Goal: Task Accomplishment & Management: Use online tool/utility

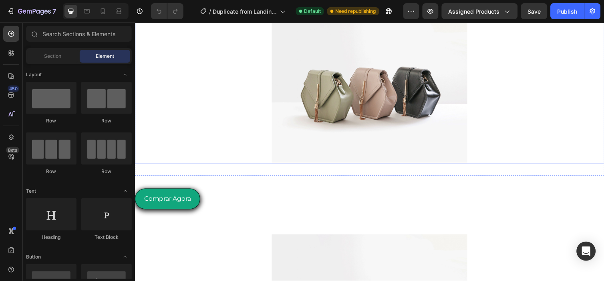
scroll to position [71, 0]
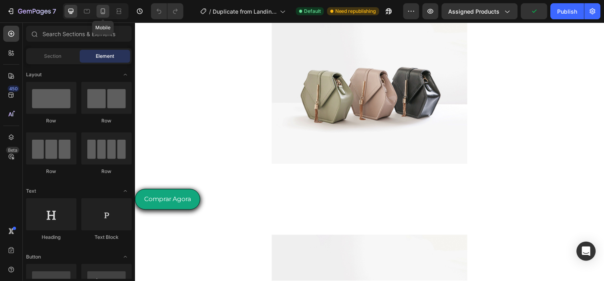
click at [101, 10] on icon at bounding box center [103, 11] width 4 height 6
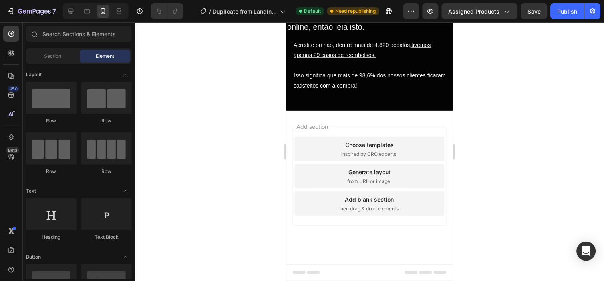
scroll to position [3182, 0]
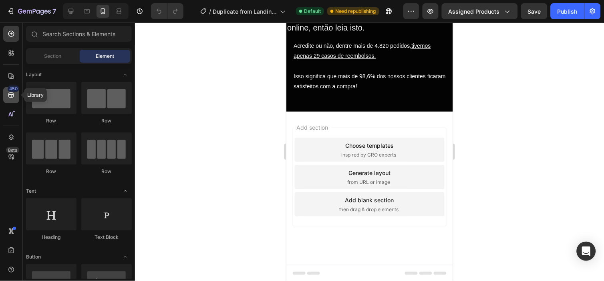
click at [10, 102] on div "450" at bounding box center [11, 95] width 16 height 16
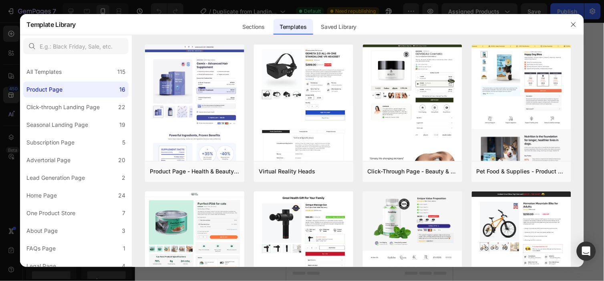
click at [11, 145] on div at bounding box center [302, 140] width 604 height 281
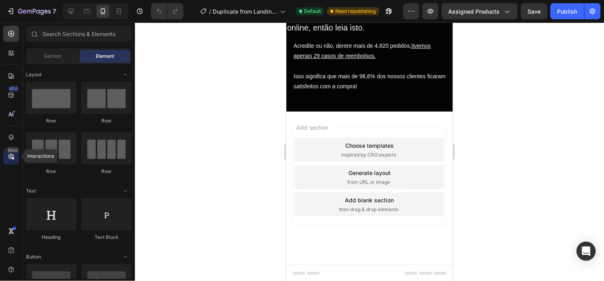
click at [12, 158] on icon at bounding box center [11, 156] width 8 height 8
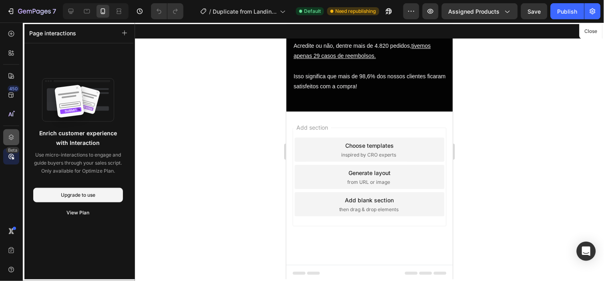
click at [13, 137] on icon at bounding box center [11, 137] width 8 height 8
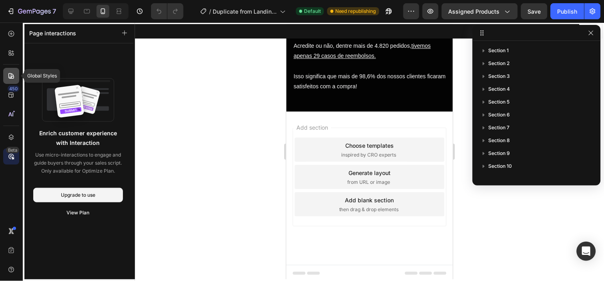
click at [5, 77] on div at bounding box center [11, 76] width 16 height 16
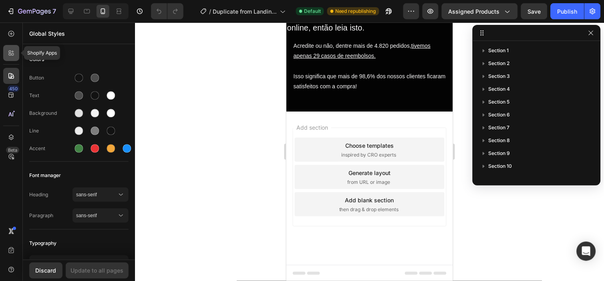
click at [12, 59] on div at bounding box center [11, 53] width 16 height 16
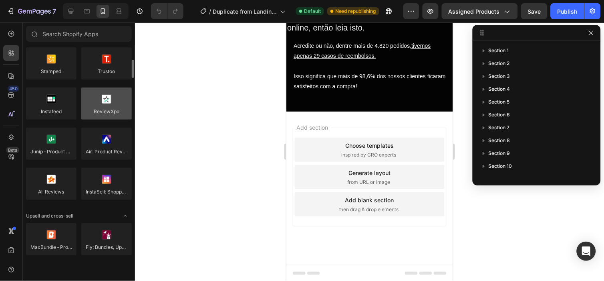
scroll to position [0, 0]
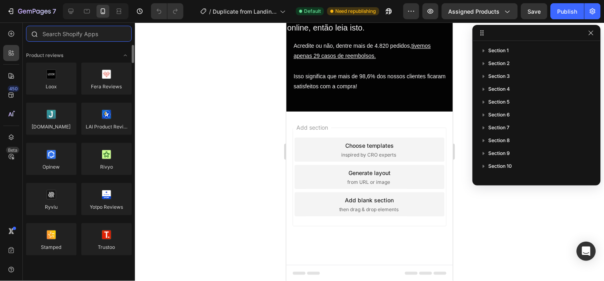
click at [70, 37] on input "text" at bounding box center [79, 34] width 106 height 16
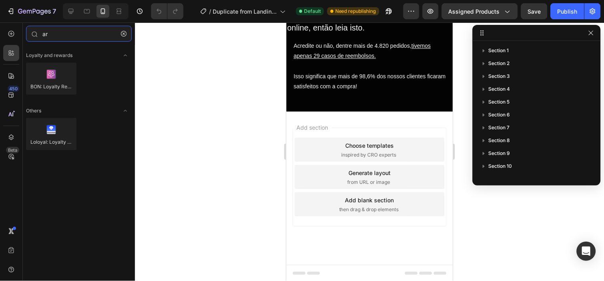
type input "a"
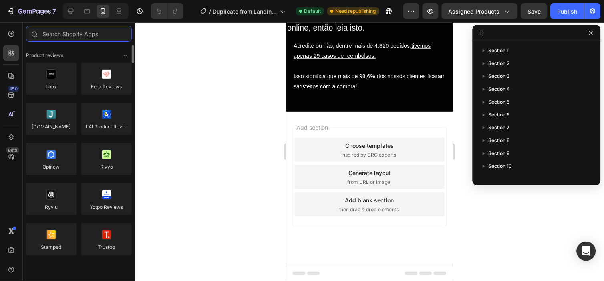
scroll to position [25, 0]
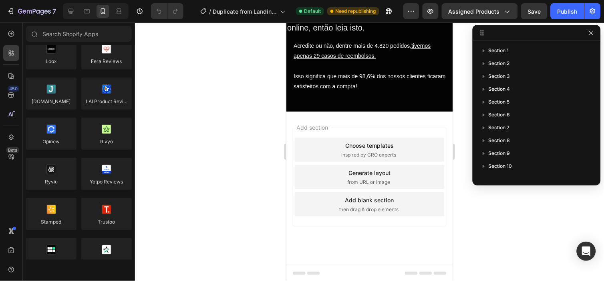
drag, startPoint x: 30, startPoint y: 17, endPoint x: 528, endPoint y: -46, distance: 501.0
click at [528, 0] on html "7 / Duplicate from Landing Page - Sep 22, 20:57:17 Default Need republishing Pr…" at bounding box center [302, 0] width 604 height 0
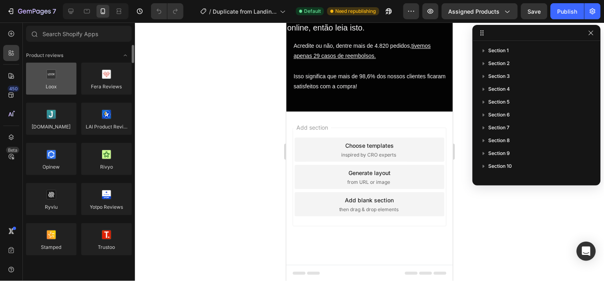
click at [57, 83] on div at bounding box center [51, 79] width 51 height 32
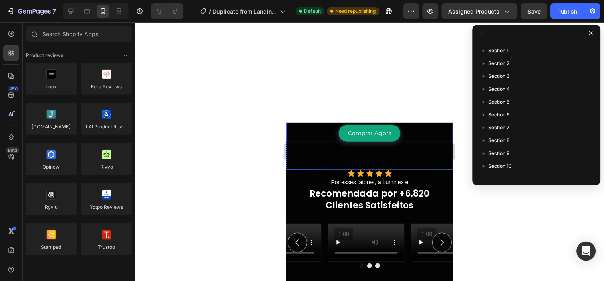
scroll to position [1978, 0]
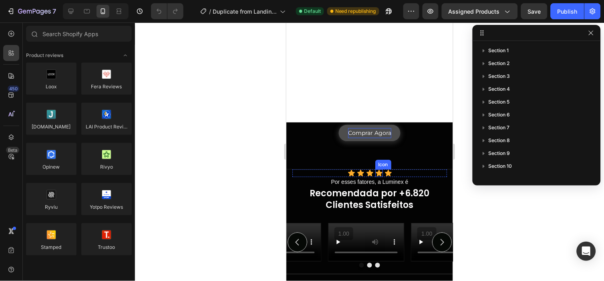
click at [374, 137] on p "Comprar Agora" at bounding box center [369, 132] width 43 height 10
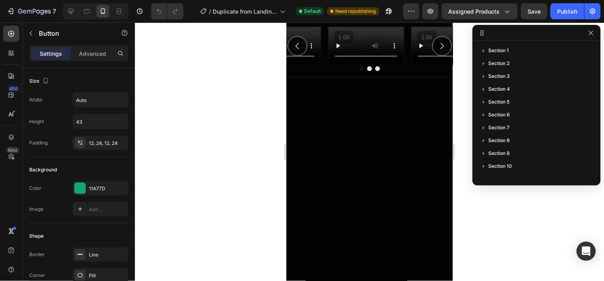
scroll to position [111, 0]
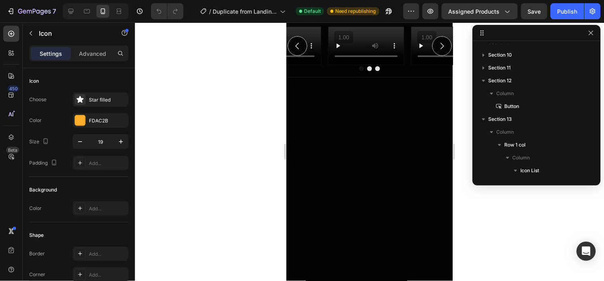
scroll to position [280, 0]
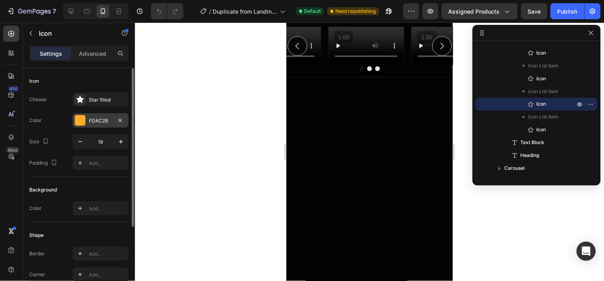
click at [89, 118] on div "FDAC2B" at bounding box center [100, 120] width 23 height 7
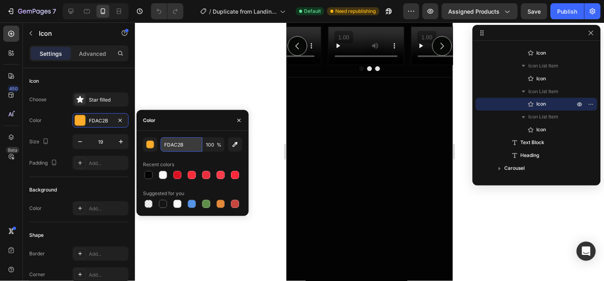
click at [175, 141] on input "FDAC2B" at bounding box center [182, 144] width 42 height 14
click at [431, 8] on icon "button" at bounding box center [431, 11] width 8 height 8
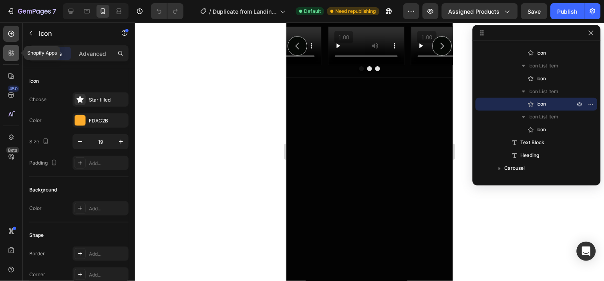
click at [8, 53] on icon at bounding box center [11, 53] width 8 height 8
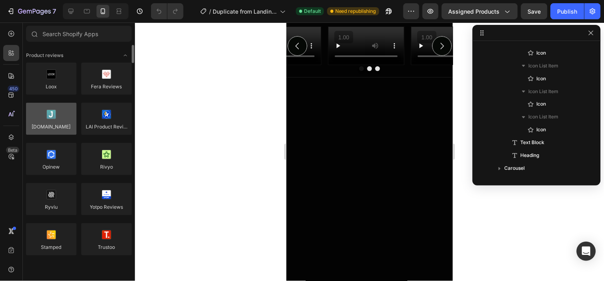
click at [62, 113] on div at bounding box center [51, 119] width 51 height 32
click at [65, 122] on div at bounding box center [51, 119] width 51 height 32
drag, startPoint x: 50, startPoint y: 123, endPoint x: 68, endPoint y: 117, distance: 19.0
click at [69, 117] on div at bounding box center [51, 119] width 51 height 32
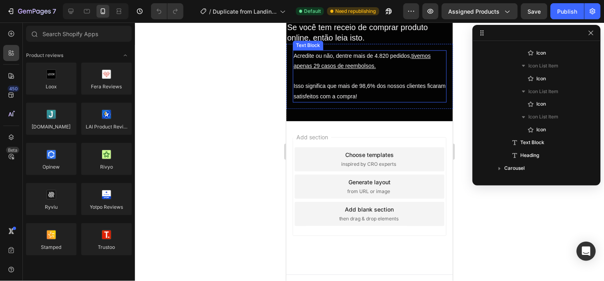
scroll to position [3161, 0]
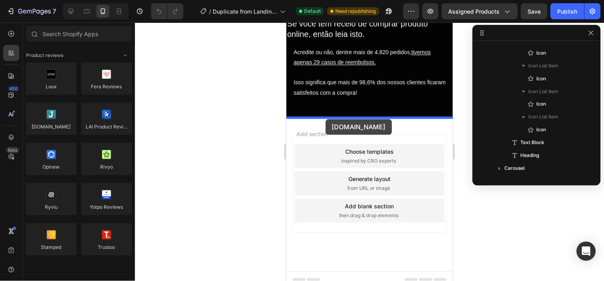
drag, startPoint x: 334, startPoint y: 139, endPoint x: 325, endPoint y: 119, distance: 22.3
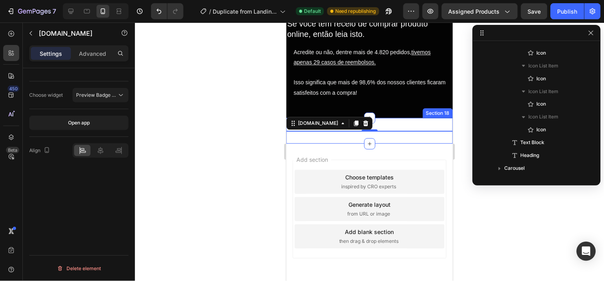
scroll to position [368, 0]
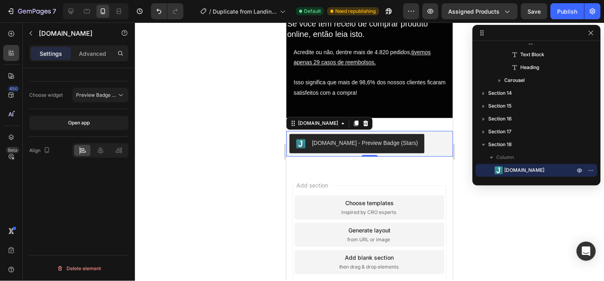
click at [361, 146] on div "[DOMAIN_NAME] - Preview Badge (Stars)" at bounding box center [357, 143] width 122 height 10
click at [110, 93] on span "Preview Badge (Stars)" at bounding box center [101, 95] width 51 height 6
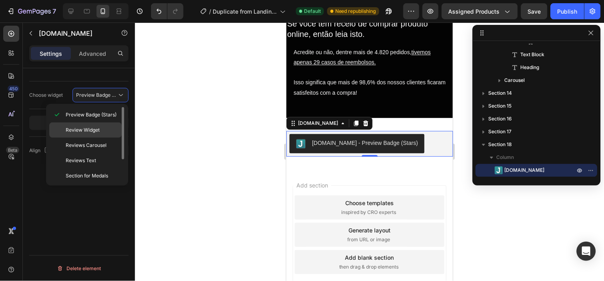
click at [114, 126] on p "Review Widget" at bounding box center [92, 129] width 53 height 7
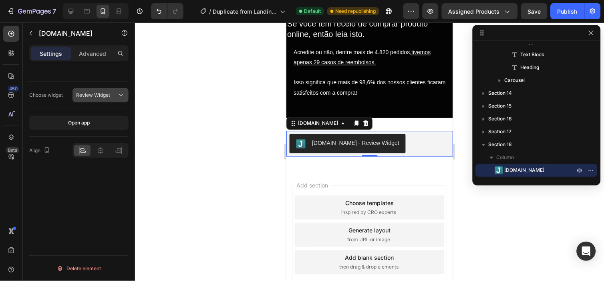
click at [111, 99] on button "Review Widget" at bounding box center [101, 95] width 56 height 14
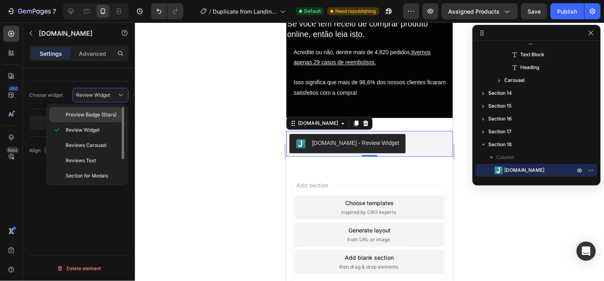
click at [111, 114] on span "Preview Badge (Stars)" at bounding box center [91, 114] width 51 height 7
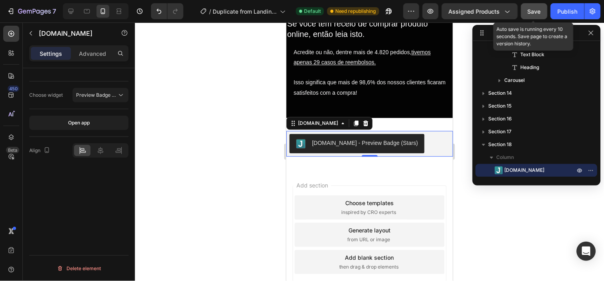
click at [536, 14] on div "Save" at bounding box center [534, 11] width 13 height 8
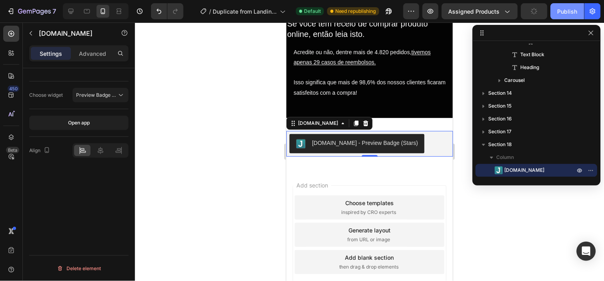
click at [576, 15] on div "Publish" at bounding box center [568, 11] width 20 height 8
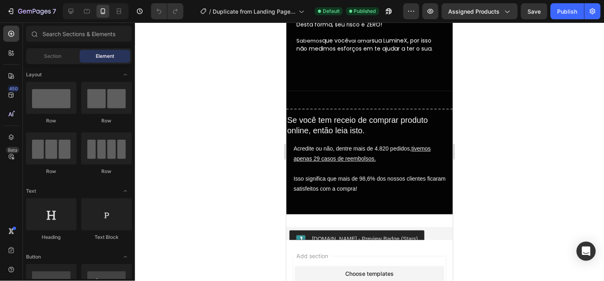
scroll to position [1849, 0]
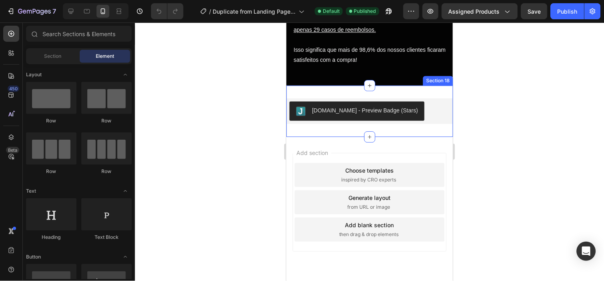
click at [319, 109] on div "[DOMAIN_NAME] - Preview Badge (Stars)" at bounding box center [365, 110] width 106 height 8
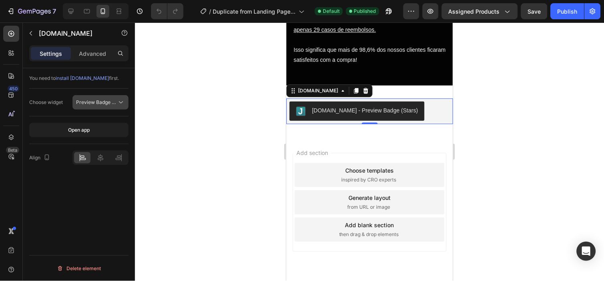
click at [109, 107] on button "Preview Badge (Stars)" at bounding box center [101, 102] width 56 height 14
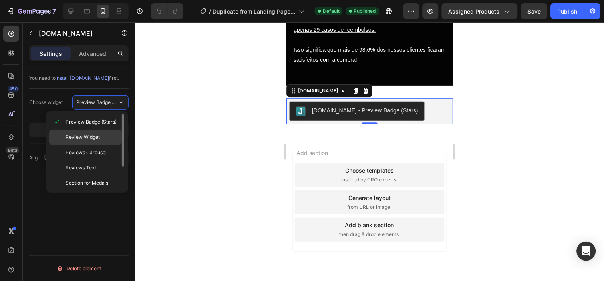
click at [106, 137] on p "Review Widget" at bounding box center [92, 136] width 53 height 7
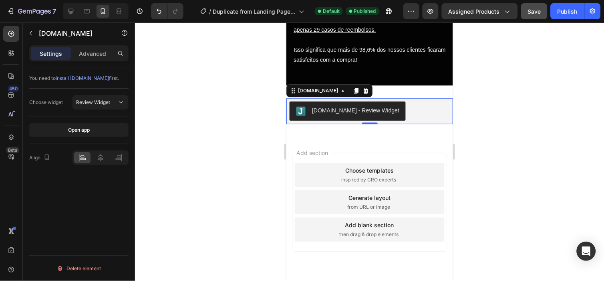
click at [534, 3] on button "Save" at bounding box center [535, 11] width 26 height 16
click at [566, 11] on div "Publish" at bounding box center [568, 11] width 20 height 8
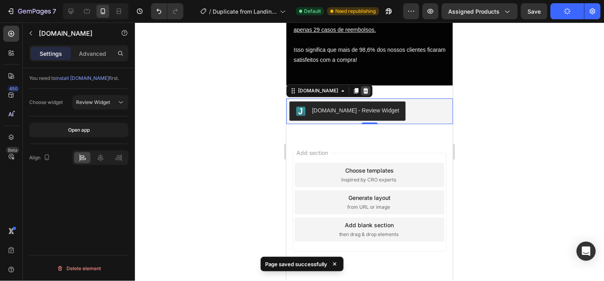
click at [362, 92] on icon at bounding box center [365, 90] width 6 height 6
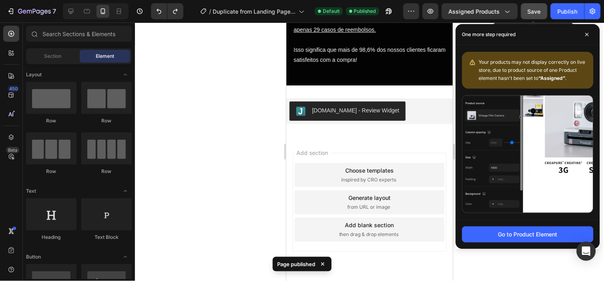
click at [530, 10] on span "Save" at bounding box center [534, 11] width 13 height 7
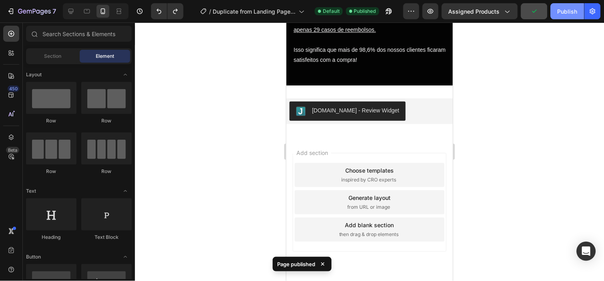
click at [562, 18] on button "Publish" at bounding box center [568, 11] width 34 height 16
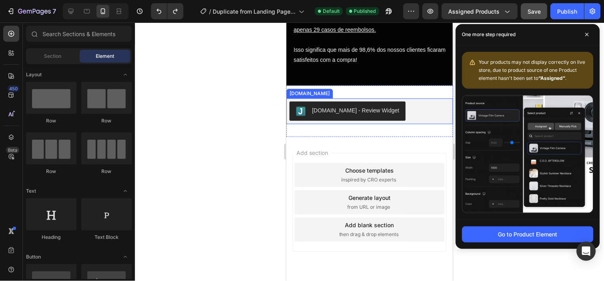
click at [387, 121] on div "[DOMAIN_NAME] - Review Widget" at bounding box center [369, 111] width 167 height 26
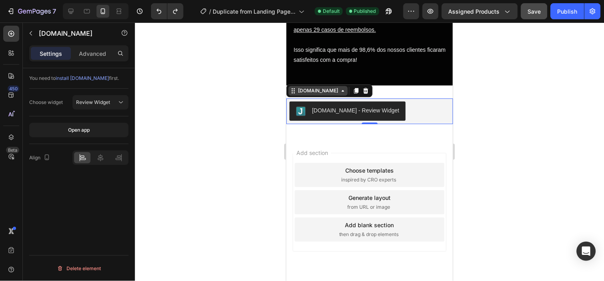
click at [340, 89] on icon at bounding box center [343, 90] width 6 height 6
click at [332, 114] on div "[DOMAIN_NAME] - Review Widget" at bounding box center [347, 111] width 103 height 10
click at [345, 109] on div "[DOMAIN_NAME] - Review Widget" at bounding box center [355, 110] width 87 height 8
click at [335, 129] on div "[DOMAIN_NAME] - Review Widget [DOMAIN_NAME] Section 0 Section 18" at bounding box center [369, 110] width 167 height 51
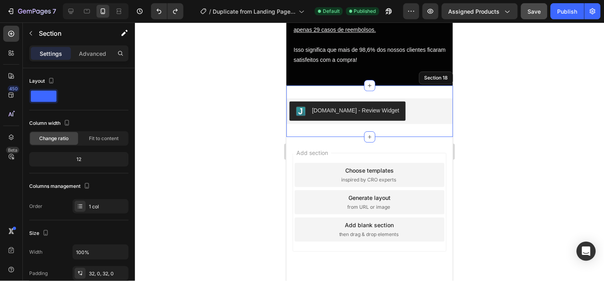
click at [363, 97] on div "[DOMAIN_NAME] - Review Widget [DOMAIN_NAME] Section 0 Section 18" at bounding box center [369, 110] width 167 height 51
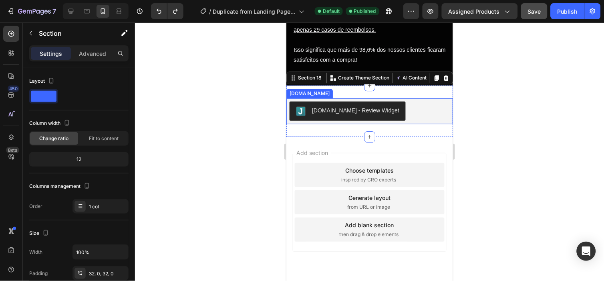
click at [360, 113] on div "[DOMAIN_NAME] - Review Widget" at bounding box center [355, 110] width 87 height 8
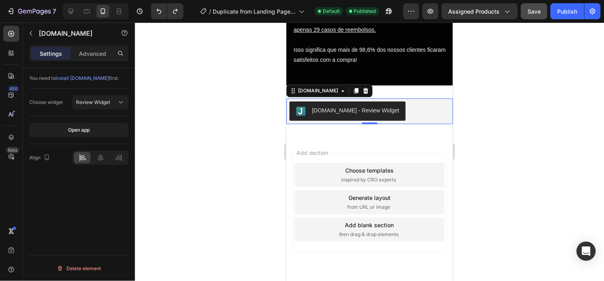
click at [106, 113] on div "Choose widget Review Widget" at bounding box center [78, 103] width 99 height 28
click at [111, 103] on div "Review Widget" at bounding box center [96, 102] width 41 height 7
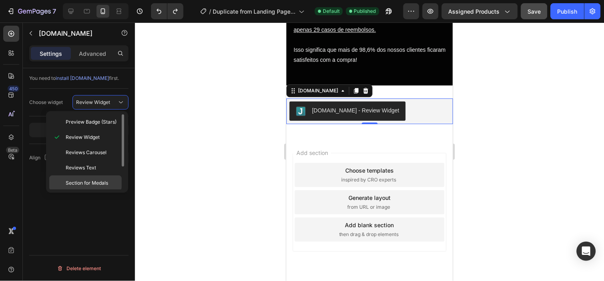
click at [95, 182] on span "Section for Medals" at bounding box center [87, 182] width 42 height 7
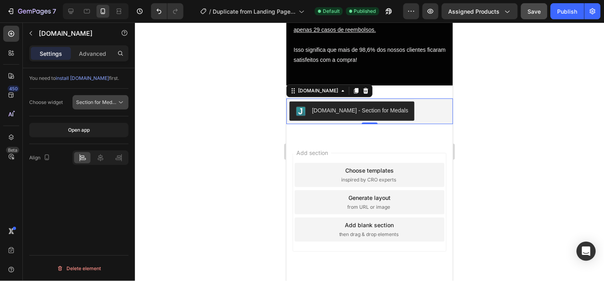
click at [109, 99] on span "Section for Medals" at bounding box center [97, 102] width 42 height 6
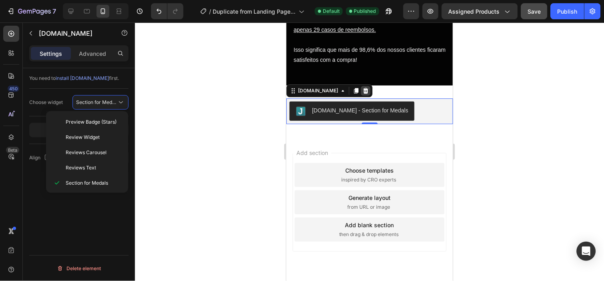
click at [362, 89] on icon at bounding box center [365, 90] width 6 height 6
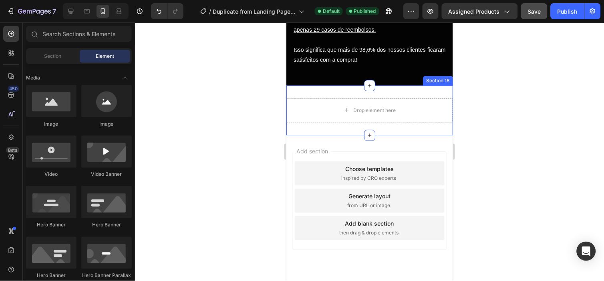
scroll to position [181, 0]
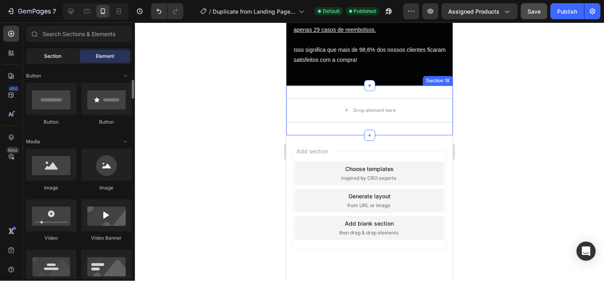
click at [59, 61] on div "Section" at bounding box center [53, 56] width 51 height 13
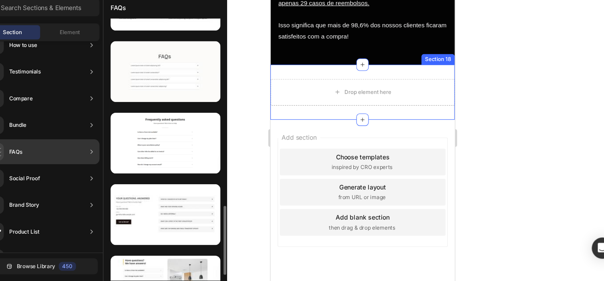
scroll to position [625, 0]
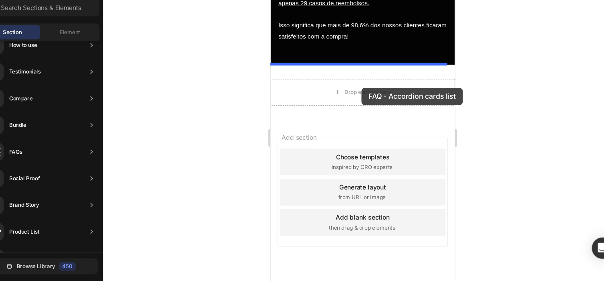
drag, startPoint x: 500, startPoint y: 103, endPoint x: 352, endPoint y: 79, distance: 149.5
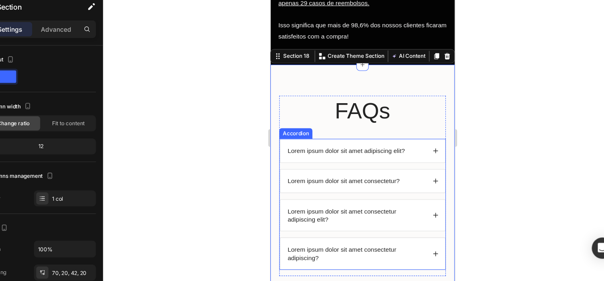
scroll to position [1885, 0]
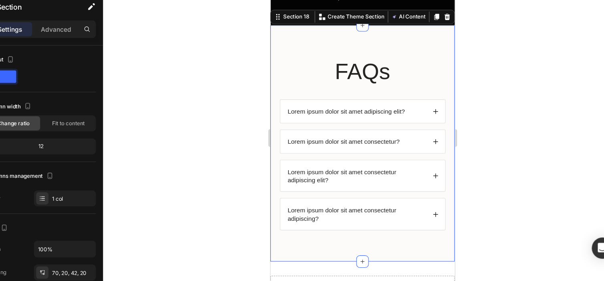
click at [210, 93] on div at bounding box center [369, 151] width 469 height 258
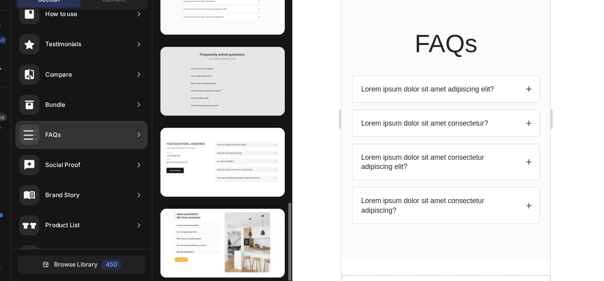
scroll to position [0, 0]
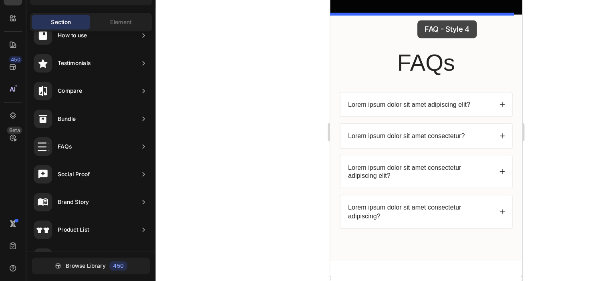
drag, startPoint x: 516, startPoint y: 178, endPoint x: 406, endPoint y: 16, distance: 195.9
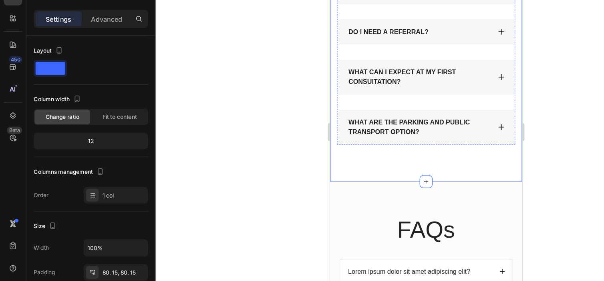
scroll to position [2137, 0]
click at [473, 99] on div at bounding box center [369, 151] width 469 height 258
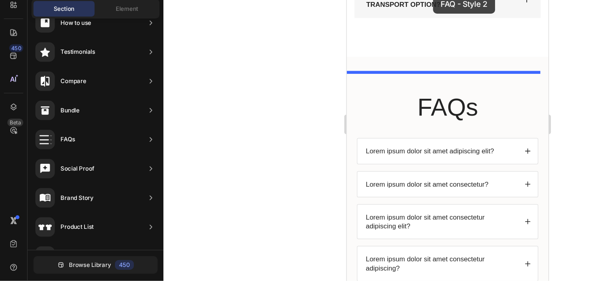
scroll to position [2224, 0]
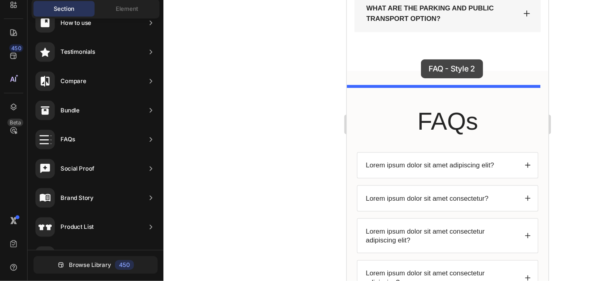
drag, startPoint x: 553, startPoint y: 58, endPoint x: 406, endPoint y: 53, distance: 146.8
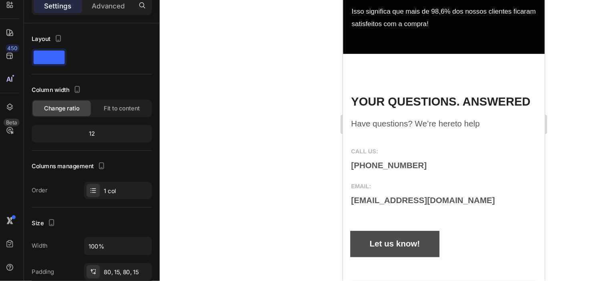
scroll to position [1832, 0]
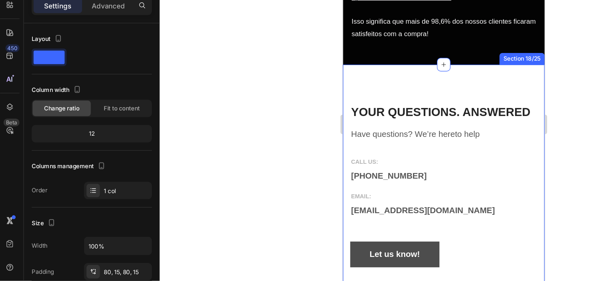
click at [491, 71] on div "YOUR QUESTIONS. ANSWERED Heading Have questions? We’re hereto help Text block C…" at bounding box center [426, 246] width 167 height 397
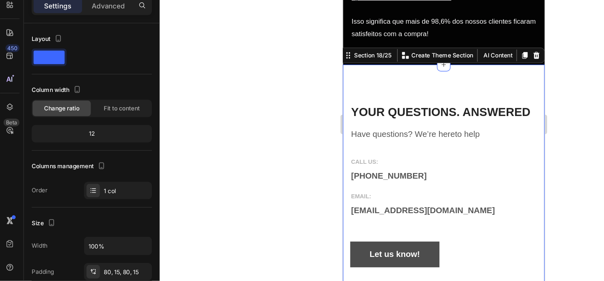
click at [491, 35] on div "Section 18/25 You can create reusable sections Create Theme Section AI Content …" at bounding box center [424, 40] width 169 height 13
click at [499, 39] on icon at bounding box center [502, 40] width 6 height 6
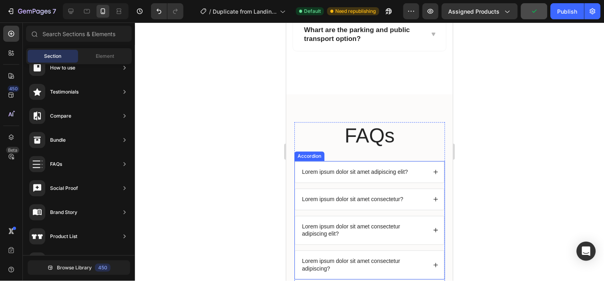
scroll to position [2336, 0]
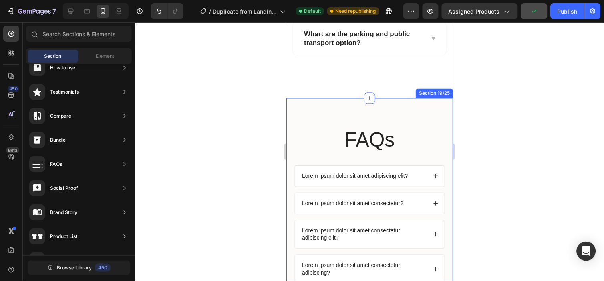
click at [443, 121] on div "FAQs Heading Lorem ipsum dolor sit amet adipiscing elit? Lorem ipsum dolor sit …" at bounding box center [369, 204] width 167 height 213
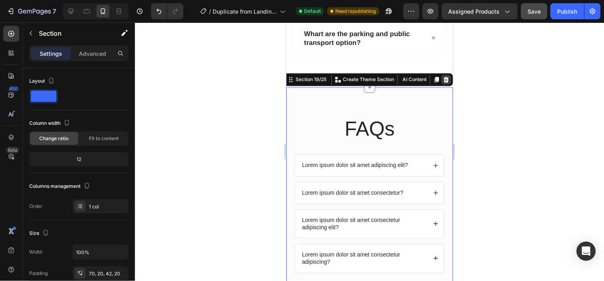
click at [443, 83] on icon at bounding box center [446, 79] width 6 height 6
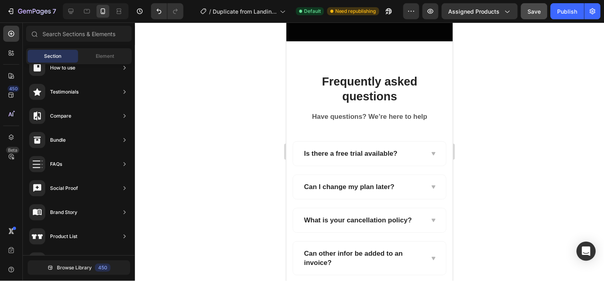
scroll to position [1814, 0]
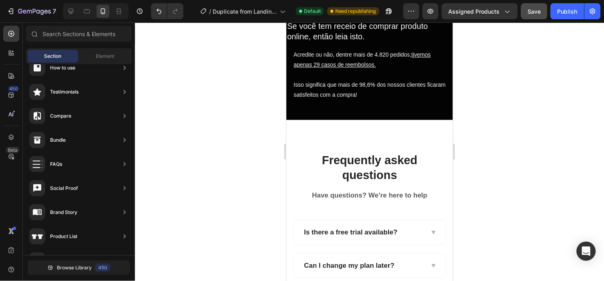
click at [435, 104] on div "Acredite ou não, dentre mais de 4.820 pedidos, tivemos apenas 29 casos de reemb…" at bounding box center [369, 74] width 167 height 65
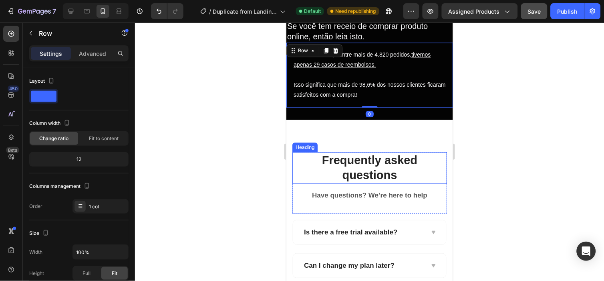
click at [391, 157] on p "Frequently asked questions" at bounding box center [369, 167] width 153 height 30
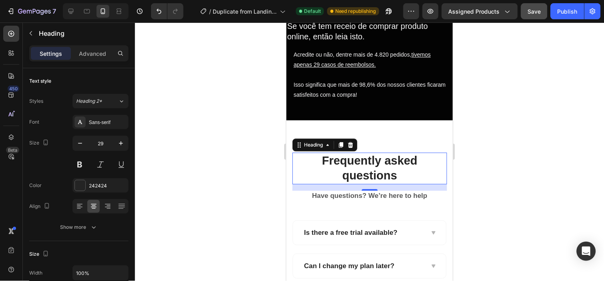
click at [349, 167] on p "Frequently asked questions" at bounding box center [369, 168] width 153 height 30
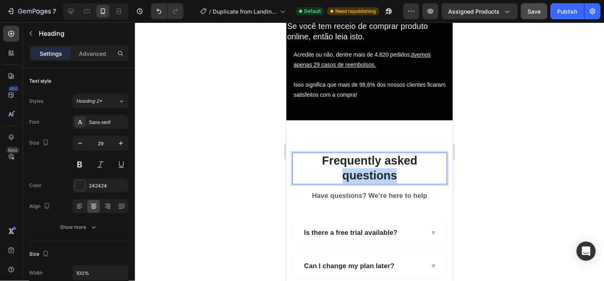
click at [349, 167] on p "Frequently asked questions" at bounding box center [369, 168] width 153 height 30
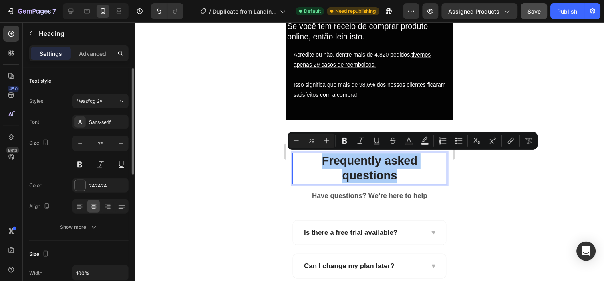
click at [106, 109] on div "Styles Heading 2* Font Sans-serif Size 29 Color 242424 Align Show more" at bounding box center [78, 164] width 99 height 140
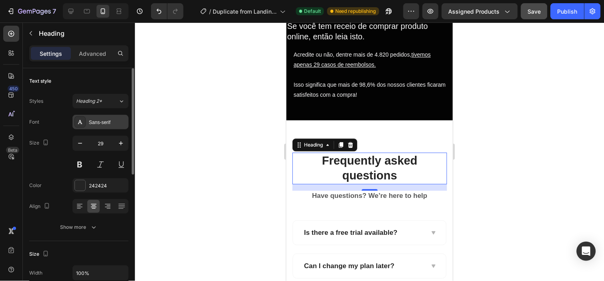
click at [108, 117] on div "Sans-serif" at bounding box center [101, 122] width 56 height 14
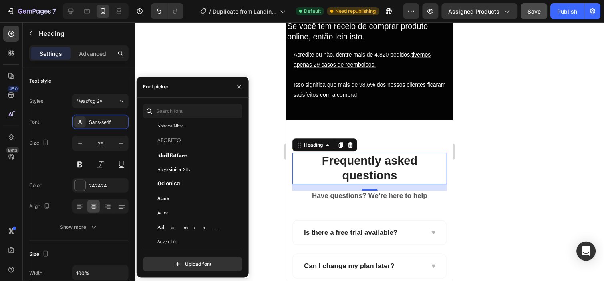
scroll to position [133, 0]
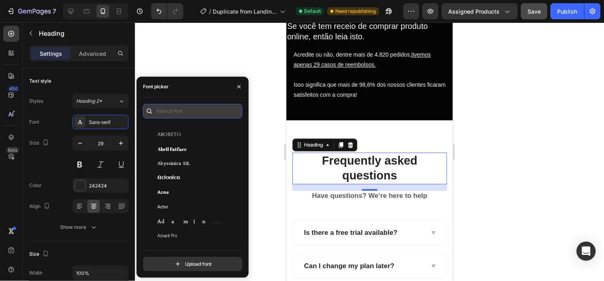
click at [207, 108] on input "text" at bounding box center [192, 111] width 99 height 14
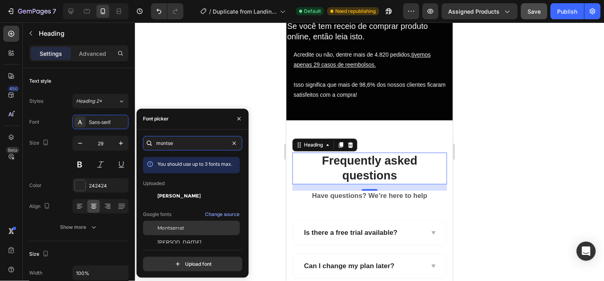
type input "montse"
click at [186, 226] on div "Montserrat" at bounding box center [198, 227] width 81 height 7
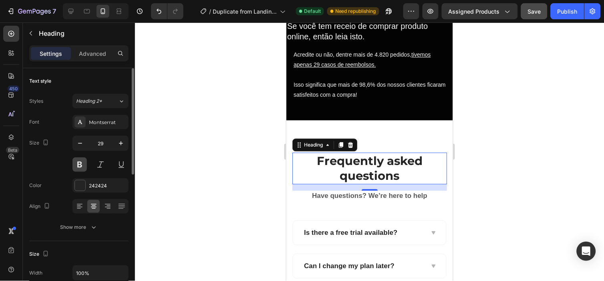
click at [83, 171] on button at bounding box center [80, 164] width 14 height 14
click at [75, 164] on button at bounding box center [80, 164] width 14 height 14
click at [327, 172] on h2 "Frequently asked questions" at bounding box center [369, 168] width 155 height 32
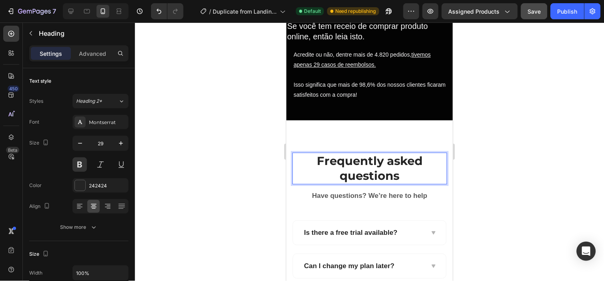
click at [327, 172] on p "Frequently asked questions" at bounding box center [369, 168] width 153 height 30
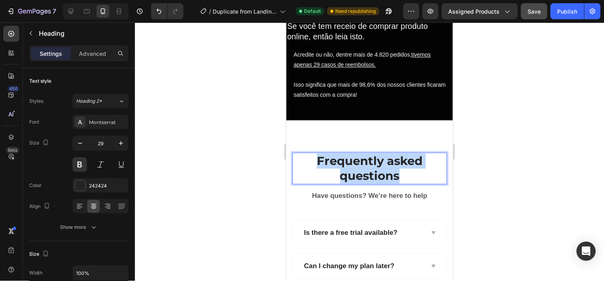
click at [327, 172] on p "Frequently asked questions" at bounding box center [369, 168] width 153 height 30
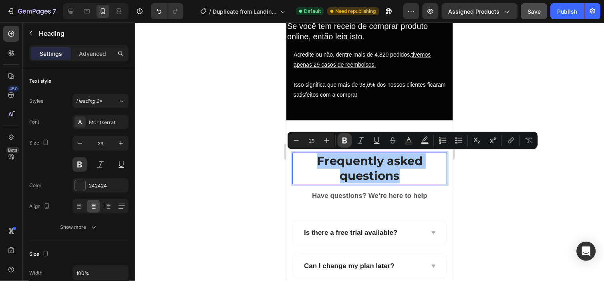
click at [349, 137] on button "Bold" at bounding box center [345, 140] width 14 height 14
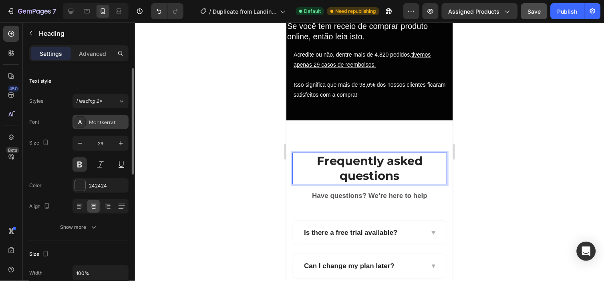
click at [86, 115] on div "Montserrat" at bounding box center [101, 122] width 56 height 14
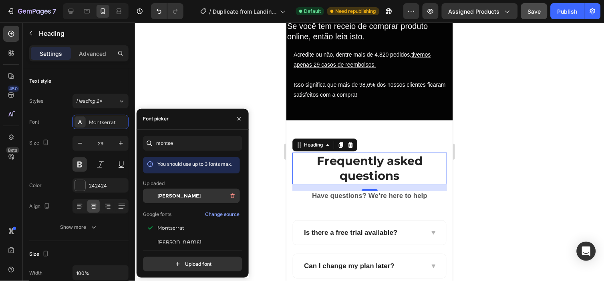
scroll to position [21, 0]
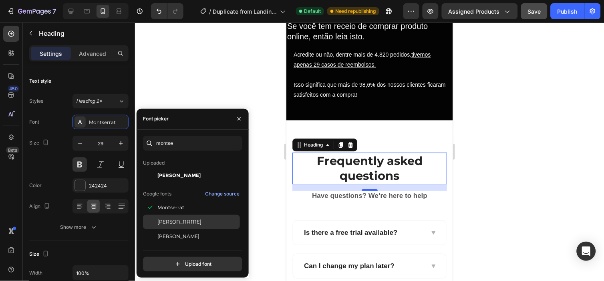
click at [190, 218] on span "[PERSON_NAME]" at bounding box center [180, 221] width 44 height 7
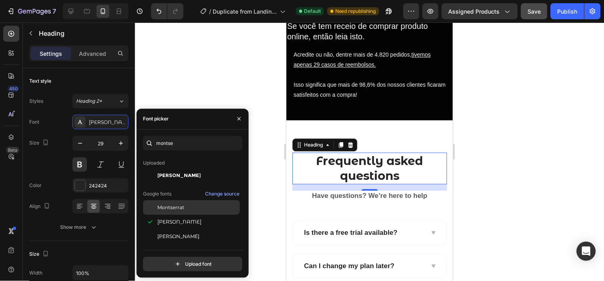
click at [182, 206] on span "Montserrat" at bounding box center [171, 207] width 27 height 7
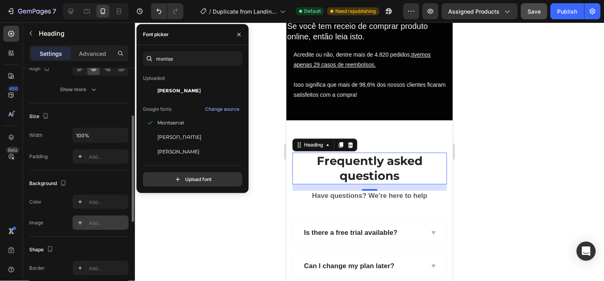
scroll to position [111, 0]
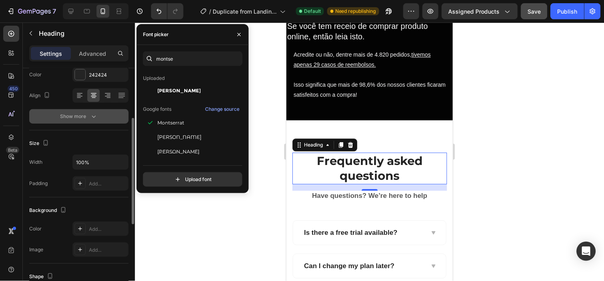
click at [86, 113] on div "Show more" at bounding box center [79, 116] width 37 height 8
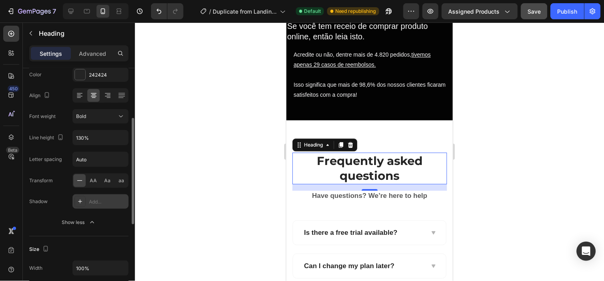
click at [98, 197] on div "Add..." at bounding box center [101, 201] width 56 height 14
click at [98, 182] on div "AA" at bounding box center [93, 180] width 12 height 13
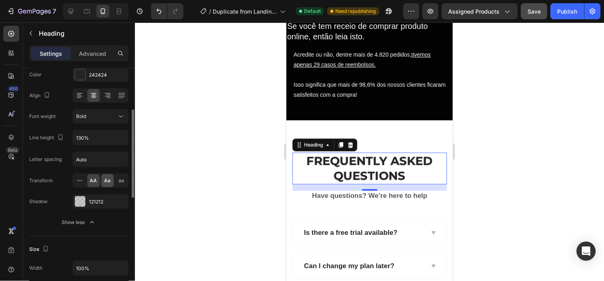
click at [106, 180] on span "Aa" at bounding box center [108, 180] width 6 height 7
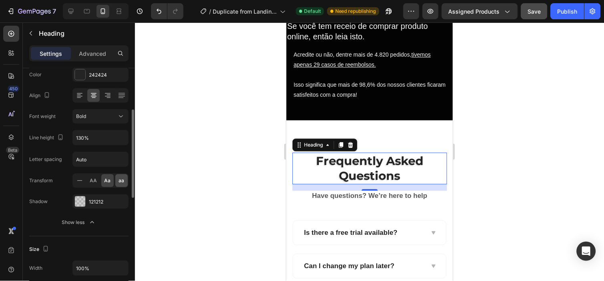
click at [116, 182] on div "aa" at bounding box center [121, 180] width 12 height 13
click at [85, 178] on div at bounding box center [79, 180] width 12 height 13
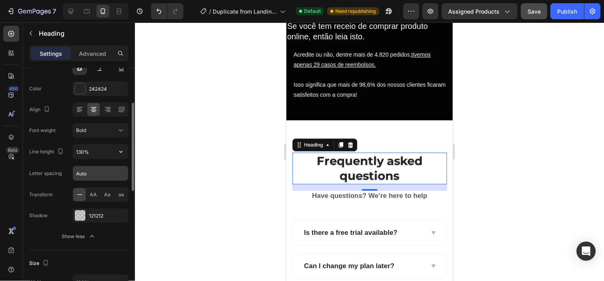
scroll to position [95, 0]
click at [97, 175] on input "Auto" at bounding box center [100, 175] width 55 height 14
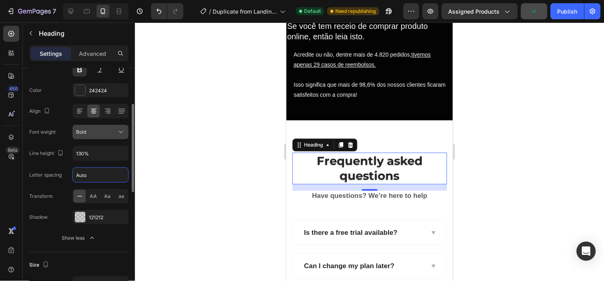
click at [110, 137] on button "Bold" at bounding box center [101, 132] width 56 height 14
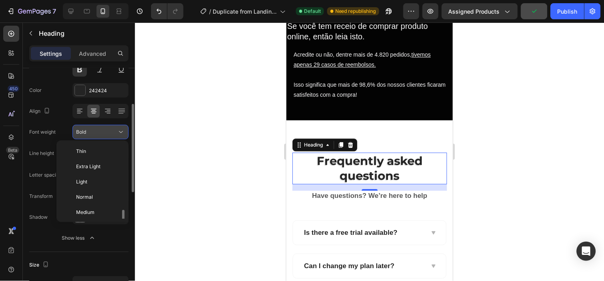
scroll to position [43, 0]
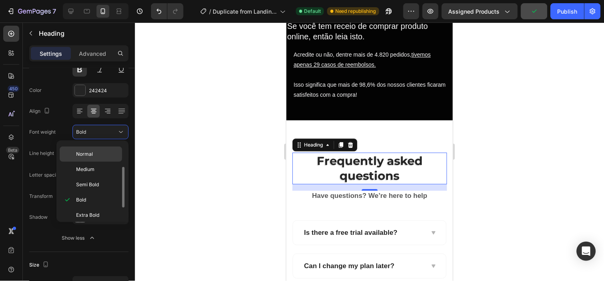
click at [103, 155] on p "Normal" at bounding box center [97, 153] width 42 height 7
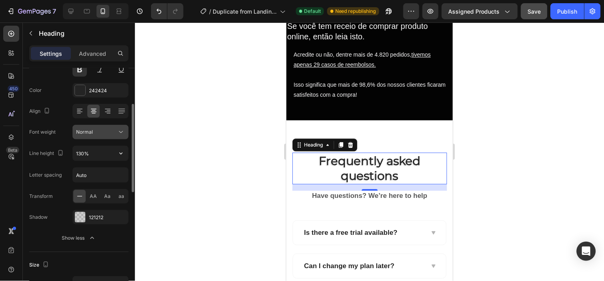
click at [117, 133] on icon at bounding box center [121, 132] width 8 height 8
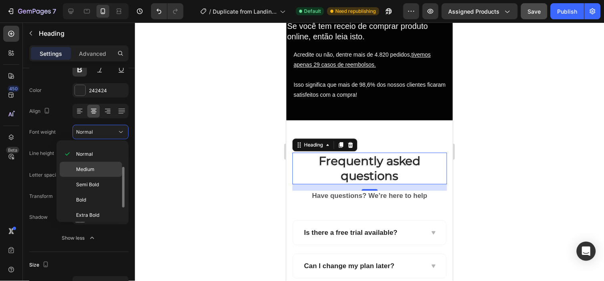
click at [109, 166] on p "Medium" at bounding box center [97, 169] width 42 height 7
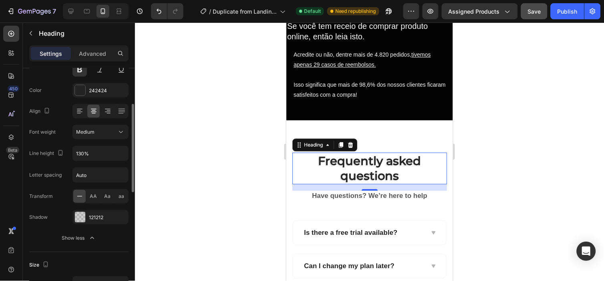
click at [114, 142] on div "Font Montserrat Size 29 Color 242424 Align Font weight Medium Line height 130% …" at bounding box center [78, 132] width 99 height 225
click at [123, 131] on icon at bounding box center [121, 132] width 8 height 8
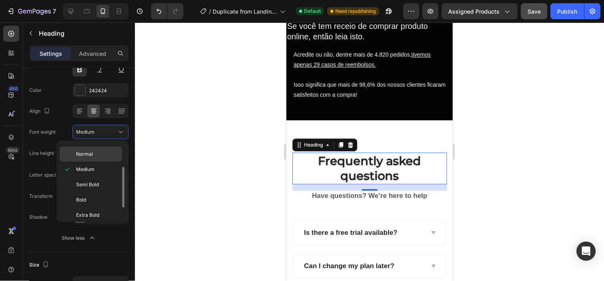
click at [109, 148] on div "Normal" at bounding box center [91, 153] width 63 height 15
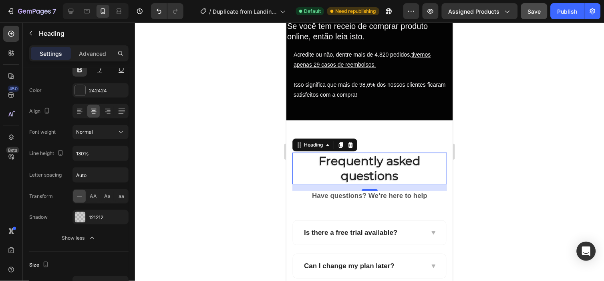
click at [360, 171] on strong "Frequently asked questions" at bounding box center [370, 167] width 102 height 29
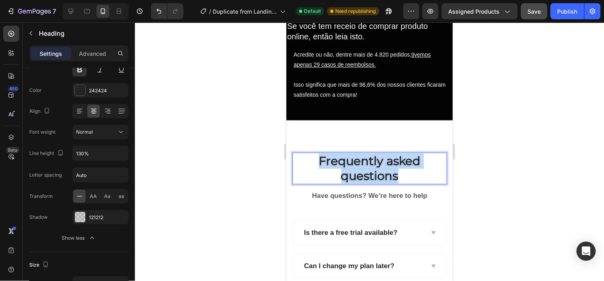
click at [360, 171] on strong "Frequently asked questions" at bounding box center [370, 167] width 102 height 29
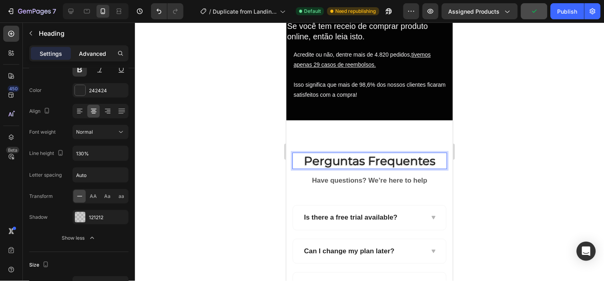
click at [87, 58] on div "Advanced" at bounding box center [93, 53] width 40 height 13
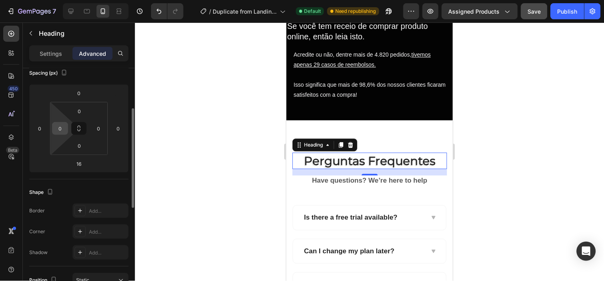
click at [58, 130] on input "0" at bounding box center [60, 128] width 12 height 12
type input "8"
click at [97, 130] on input "0" at bounding box center [99, 128] width 12 height 12
type input "8"
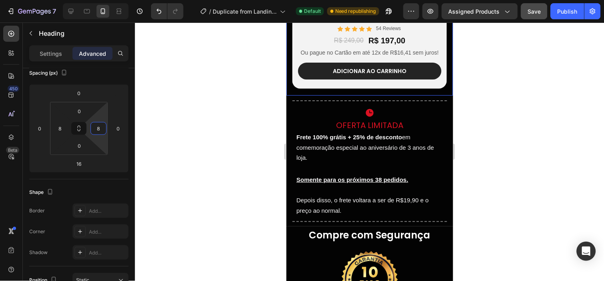
scroll to position [1974, 0]
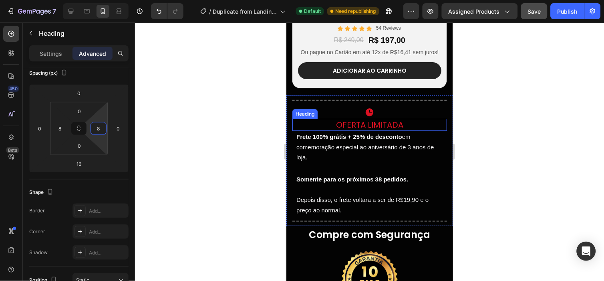
click at [370, 124] on h2 "Oferta Limitada" at bounding box center [369, 124] width 155 height 12
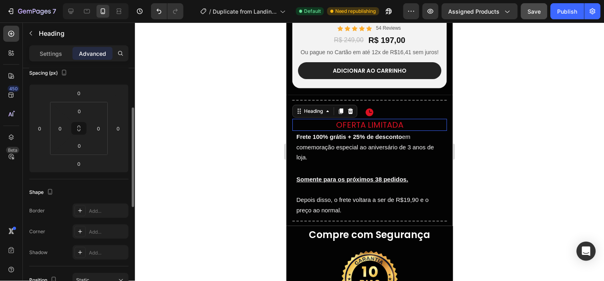
scroll to position [95, 0]
click at [58, 51] on p "Settings" at bounding box center [51, 53] width 22 height 8
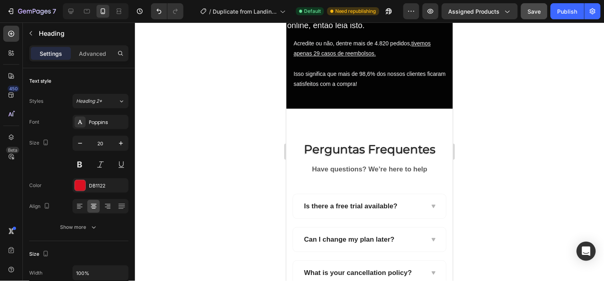
scroll to position [2471, 0]
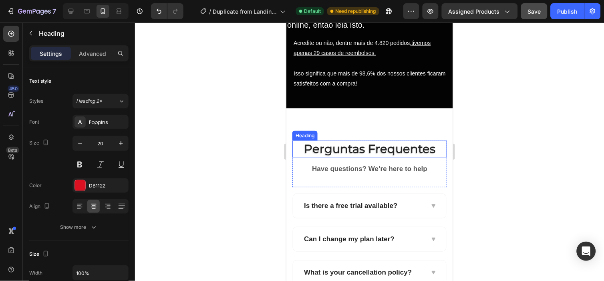
click at [335, 152] on strong "Perguntas Frequentes" at bounding box center [369, 148] width 131 height 14
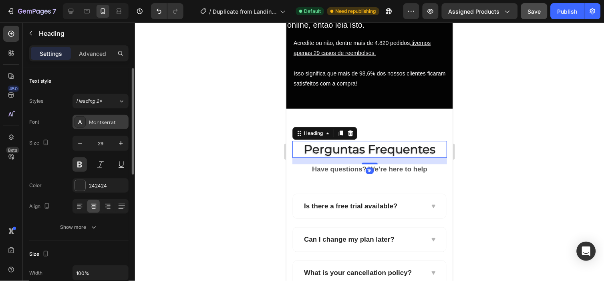
click at [107, 122] on div "Montserrat" at bounding box center [108, 122] width 38 height 7
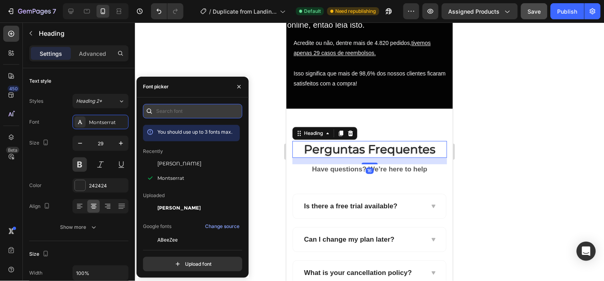
click at [213, 113] on input "text" at bounding box center [192, 111] width 99 height 14
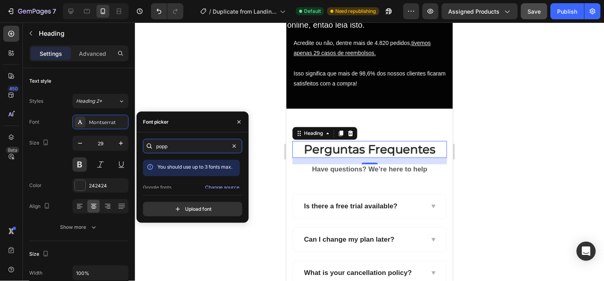
scroll to position [20, 0]
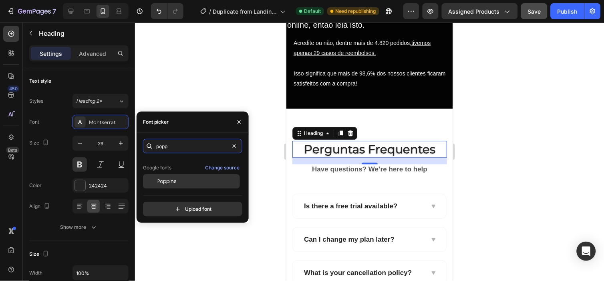
type input "popp"
click at [182, 184] on div "Poppins" at bounding box center [198, 181] width 81 height 7
click at [183, 183] on div "Poppins" at bounding box center [198, 181] width 81 height 7
click at [175, 181] on span "Poppins" at bounding box center [167, 181] width 19 height 7
click at [169, 182] on span "Poppins" at bounding box center [167, 181] width 19 height 7
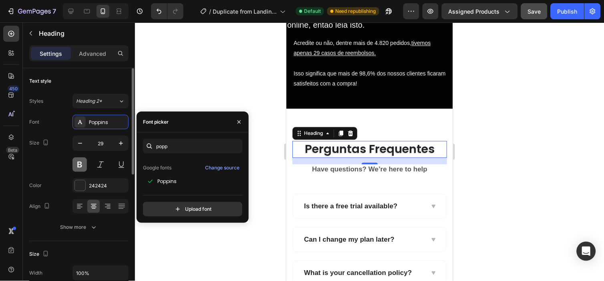
click at [79, 162] on button at bounding box center [80, 164] width 14 height 14
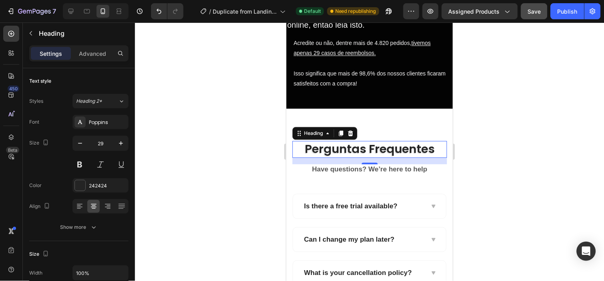
drag, startPoint x: 79, startPoint y: 162, endPoint x: 141, endPoint y: 170, distance: 61.9
click at [141, 0] on div "7 / Duplicate from Landing Page - [DATE] 20:57:17 Default Need republishing Pre…" at bounding box center [302, 0] width 604 height 0
click at [323, 164] on p "Have questions? We’re here to help" at bounding box center [369, 168] width 153 height 9
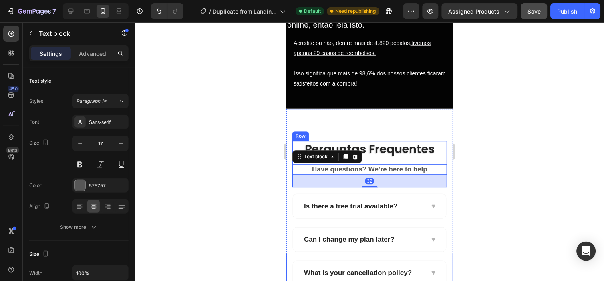
click at [379, 155] on strong "Perguntas Frequentes" at bounding box center [370, 148] width 130 height 16
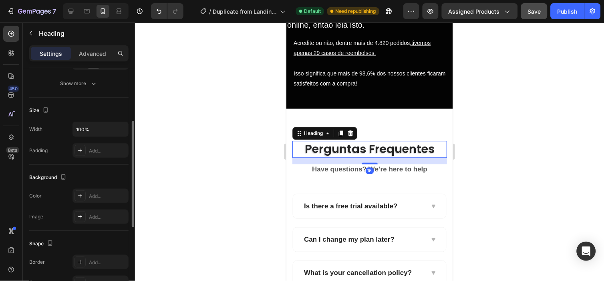
scroll to position [147, 0]
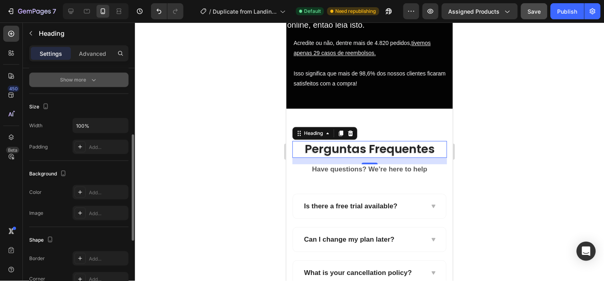
click at [87, 76] on div "Show more" at bounding box center [79, 80] width 37 height 8
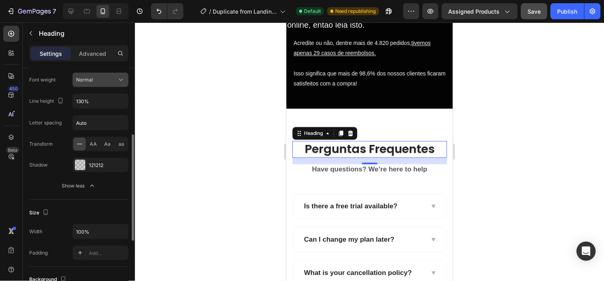
click at [111, 79] on div "Normal" at bounding box center [96, 79] width 41 height 7
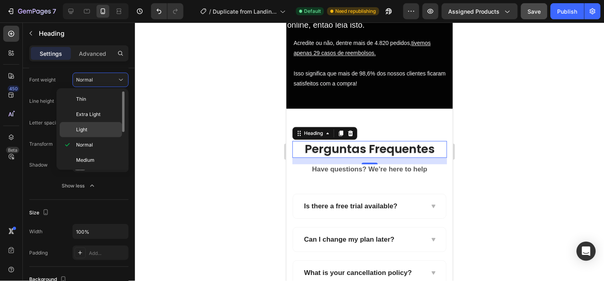
click at [91, 129] on p "Light" at bounding box center [97, 129] width 42 height 7
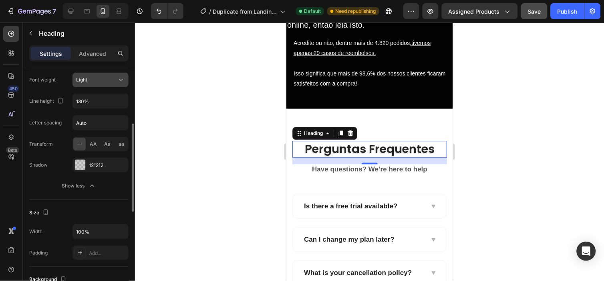
click at [103, 80] on div "Light" at bounding box center [96, 79] width 41 height 7
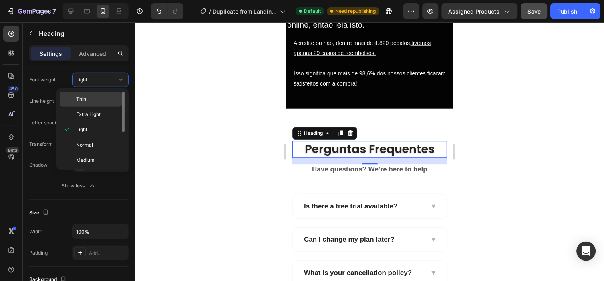
click at [95, 102] on p "Thin" at bounding box center [97, 98] width 42 height 7
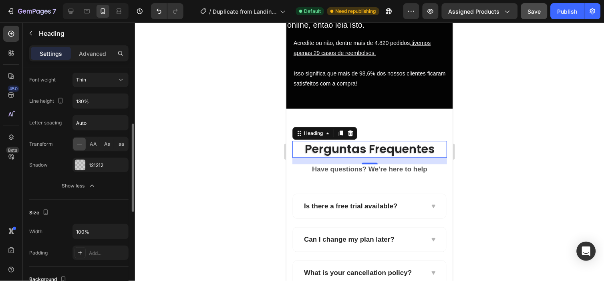
click at [103, 93] on div "Font Poppins Size 29 Color 242424 Align Font weight Thin Line height 130% Lette…" at bounding box center [78, 80] width 99 height 225
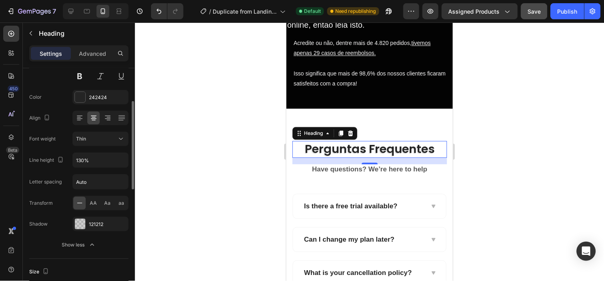
scroll to position [87, 0]
click at [125, 133] on button "Thin" at bounding box center [101, 139] width 56 height 14
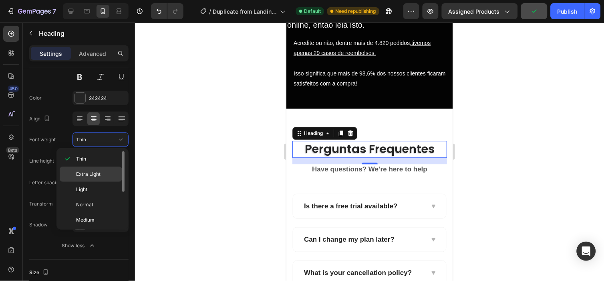
click at [95, 177] on span "Extra Light" at bounding box center [88, 173] width 24 height 7
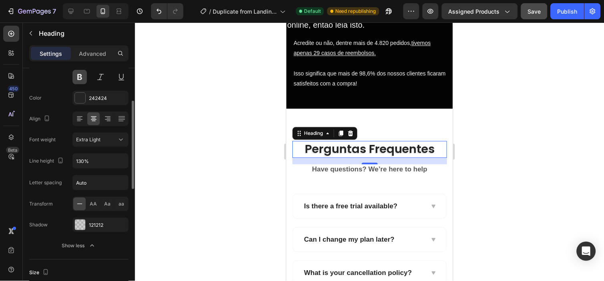
click at [81, 80] on button at bounding box center [80, 77] width 14 height 14
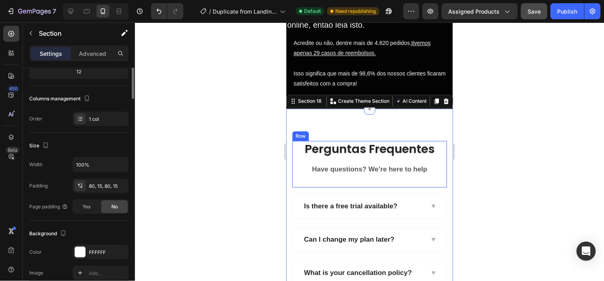
scroll to position [0, 0]
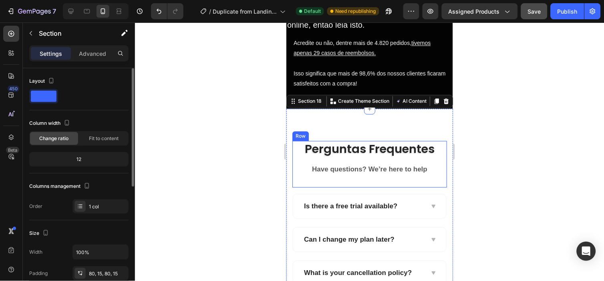
click at [323, 146] on strong "Perguntas Frequentes" at bounding box center [370, 148] width 130 height 16
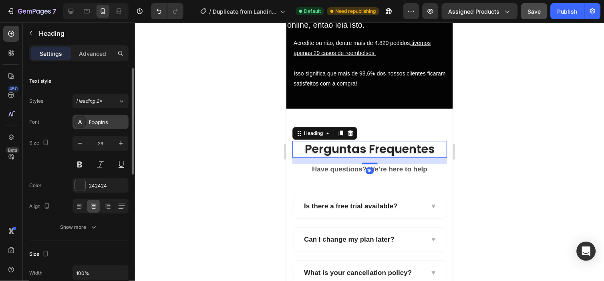
click at [109, 124] on div "Poppins" at bounding box center [108, 122] width 38 height 7
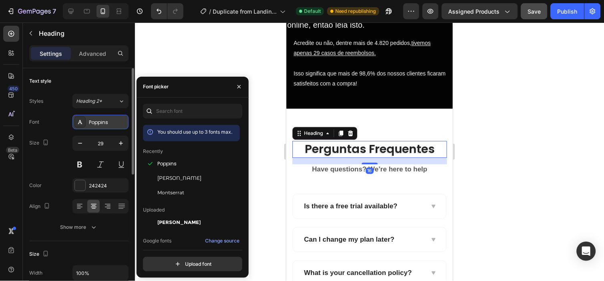
click at [107, 125] on div "Poppins" at bounding box center [108, 122] width 38 height 7
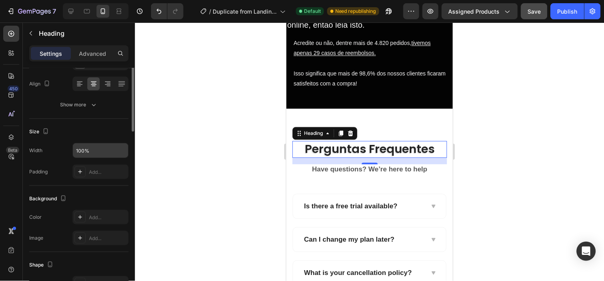
scroll to position [18, 0]
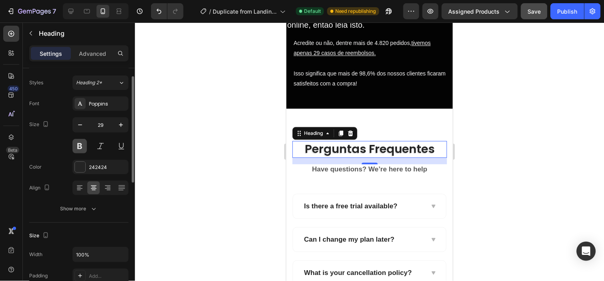
click at [82, 147] on button at bounding box center [80, 146] width 14 height 14
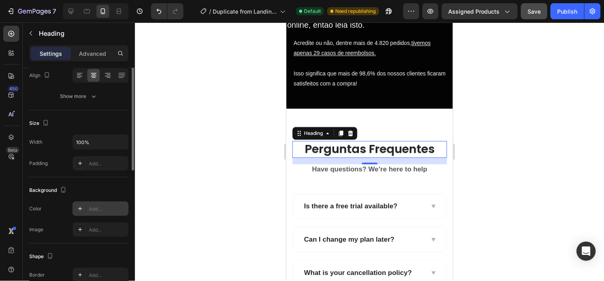
scroll to position [80, 0]
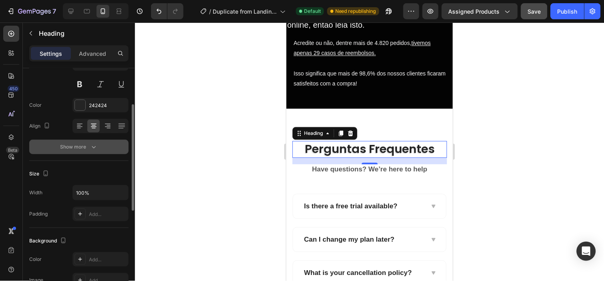
click at [88, 146] on div "Show more" at bounding box center [79, 147] width 37 height 8
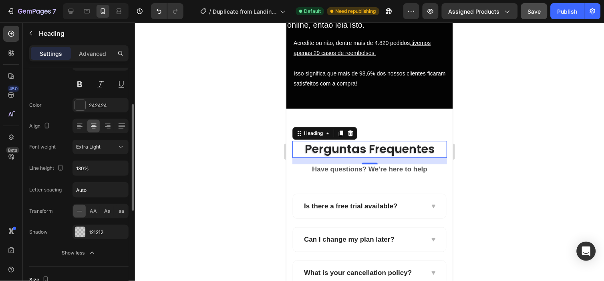
click at [119, 155] on div "Font Poppins Size 29 Color 242424 Align Font weight Extra Light Line height 130…" at bounding box center [78, 146] width 99 height 225
click at [117, 150] on icon at bounding box center [121, 147] width 8 height 8
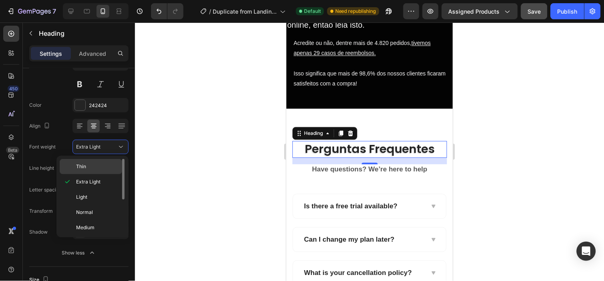
click at [103, 165] on p "Thin" at bounding box center [97, 166] width 42 height 7
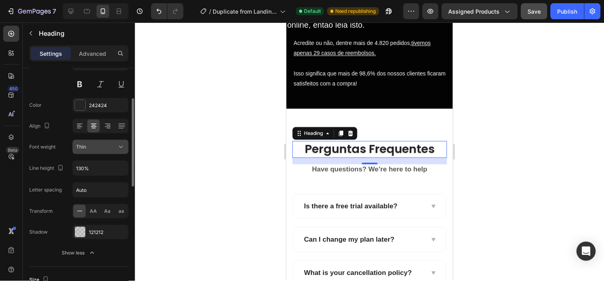
click at [103, 152] on button "Thin" at bounding box center [101, 146] width 56 height 14
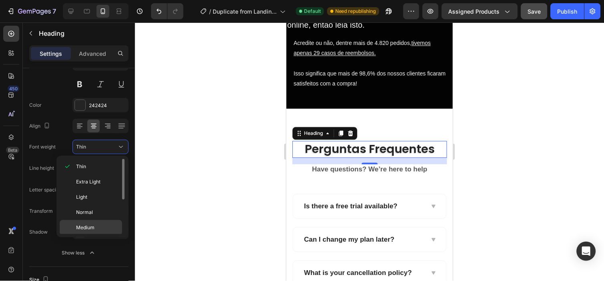
click at [103, 224] on p "Medium" at bounding box center [97, 227] width 42 height 7
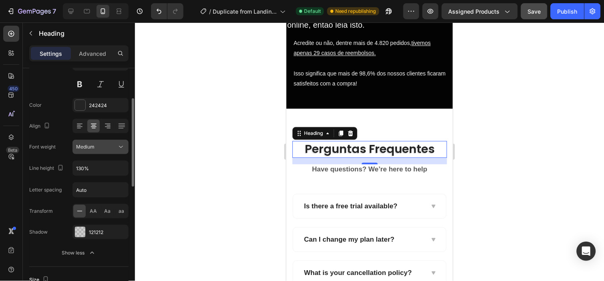
click at [115, 146] on div "Medium" at bounding box center [96, 146] width 41 height 7
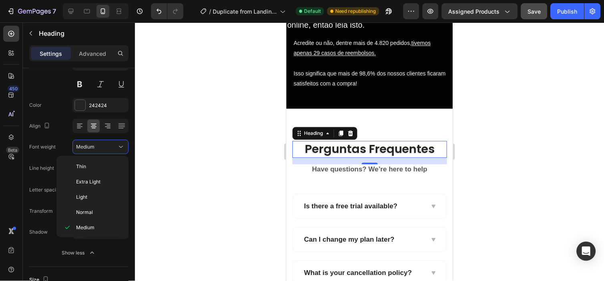
click at [277, 131] on div at bounding box center [369, 151] width 469 height 258
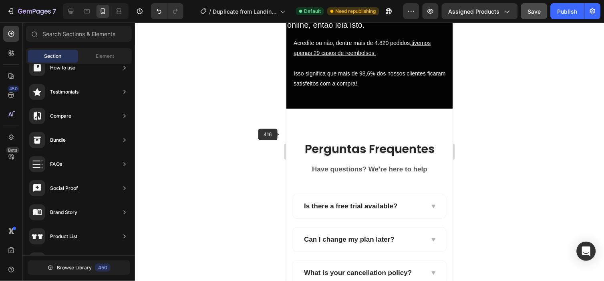
click at [308, 150] on strong "Perguntas Frequentes" at bounding box center [370, 148] width 130 height 16
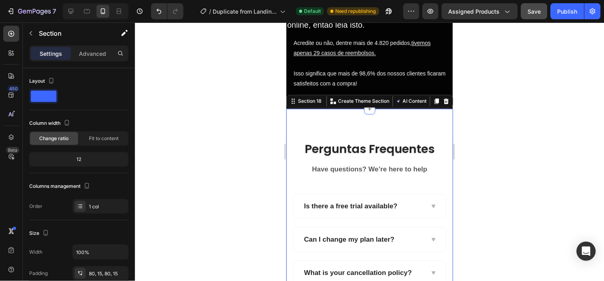
click at [329, 142] on strong "Perguntas Frequentes" at bounding box center [370, 148] width 130 height 16
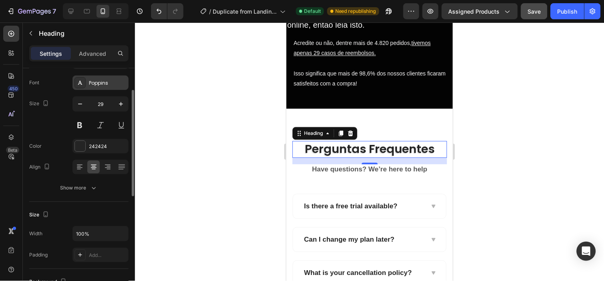
scroll to position [42, 0]
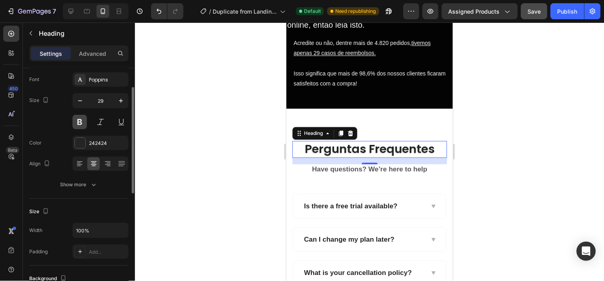
click at [80, 124] on button at bounding box center [80, 122] width 14 height 14
click at [87, 186] on div "Show more" at bounding box center [79, 184] width 37 height 8
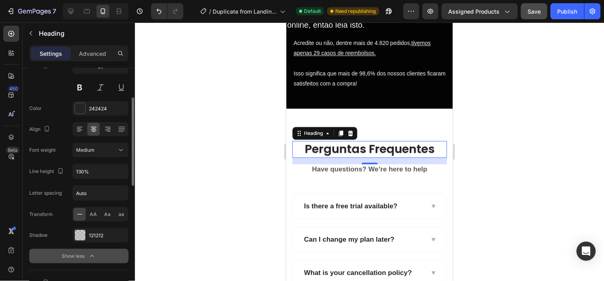
scroll to position [77, 0]
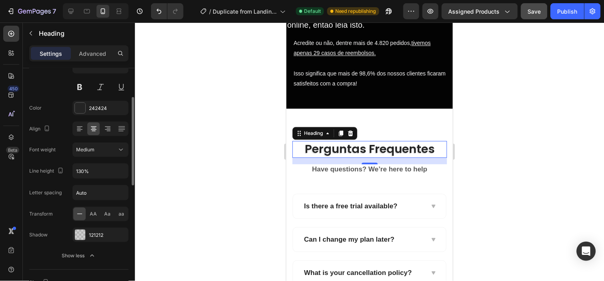
click at [107, 139] on div "Font Poppins Size 29 Color 242424 Align Font weight Medium Line height 130% Let…" at bounding box center [78, 149] width 99 height 225
click at [118, 144] on button "Medium" at bounding box center [101, 149] width 56 height 14
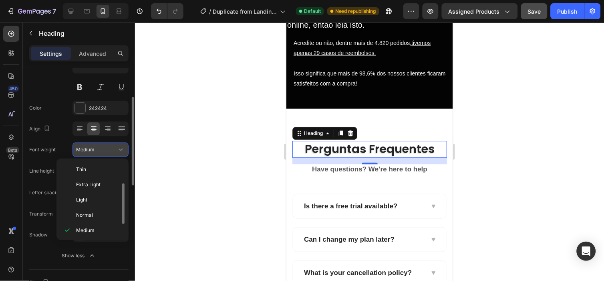
scroll to position [14, 0]
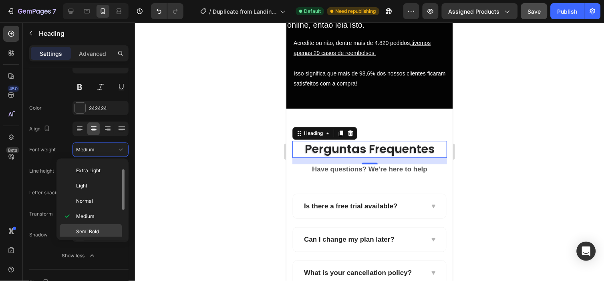
click at [87, 232] on span "Semi Bold" at bounding box center [87, 231] width 23 height 7
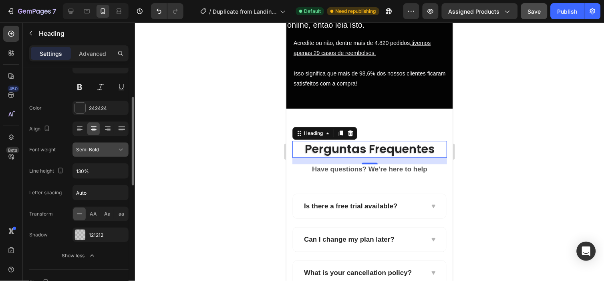
click at [109, 145] on button "Semi Bold" at bounding box center [101, 149] width 56 height 14
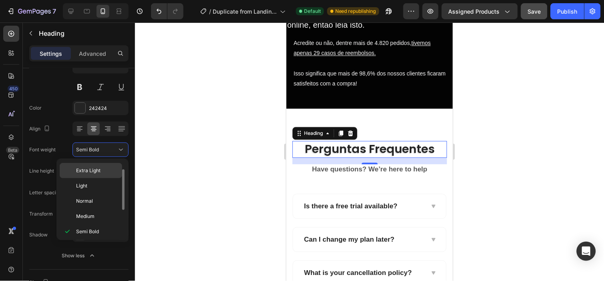
click at [117, 167] on p "Extra Light" at bounding box center [97, 170] width 42 height 7
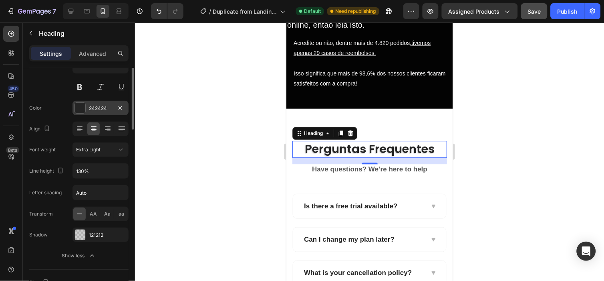
scroll to position [0, 0]
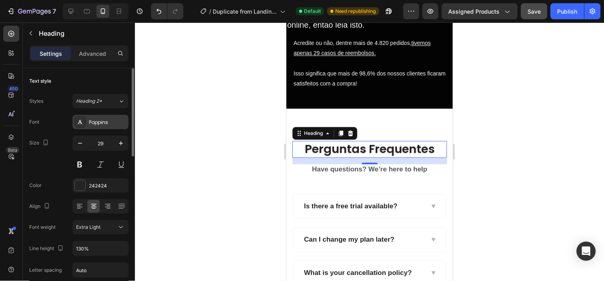
click at [106, 126] on div "Poppins" at bounding box center [101, 122] width 56 height 14
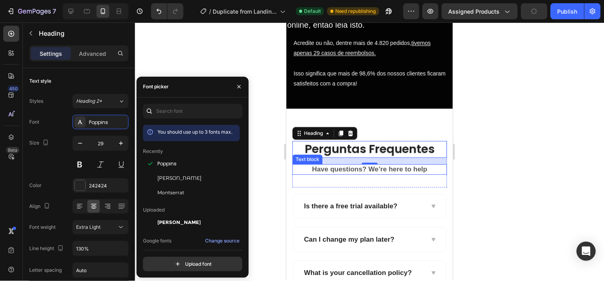
click at [321, 185] on div "⁠⁠⁠⁠⁠⁠⁠ Perguntas Frequentes Heading 16 Have questions? We’re here to help Text…" at bounding box center [369, 163] width 155 height 46
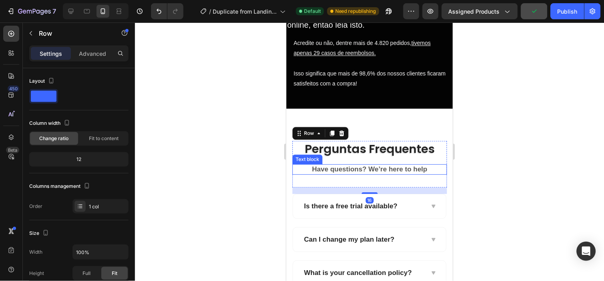
click at [349, 170] on p "Have questions? We’re here to help" at bounding box center [369, 168] width 153 height 9
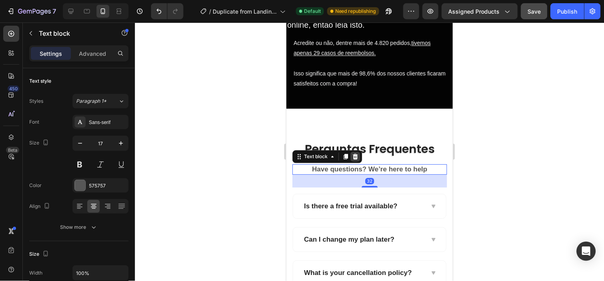
click at [357, 151] on div at bounding box center [355, 156] width 10 height 10
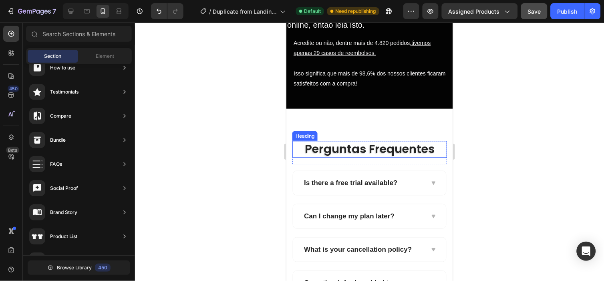
click at [358, 148] on strong "Perguntas Frequentes" at bounding box center [370, 148] width 130 height 16
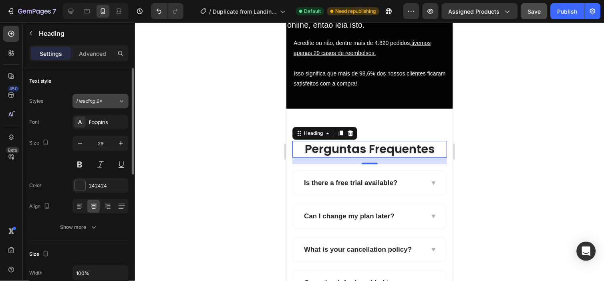
scroll to position [67, 0]
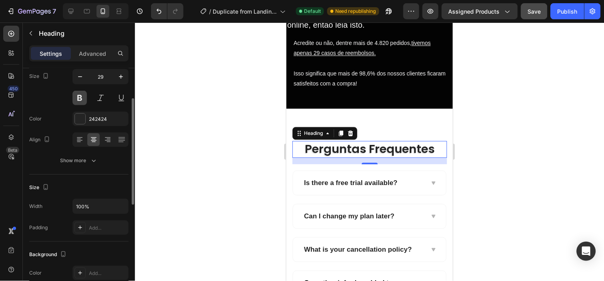
click at [82, 100] on button at bounding box center [80, 98] width 14 height 14
click at [97, 100] on button at bounding box center [100, 98] width 14 height 14
click at [98, 101] on button at bounding box center [100, 98] width 14 height 14
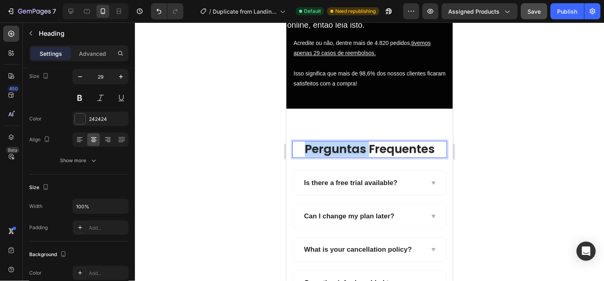
click at [321, 148] on strong "Perguntas Frequentes" at bounding box center [370, 148] width 130 height 16
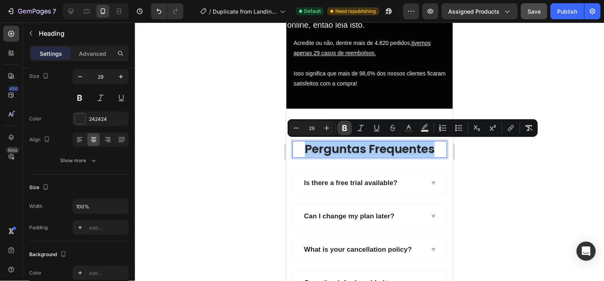
click at [347, 127] on icon "Editor contextual toolbar" at bounding box center [345, 128] width 8 height 8
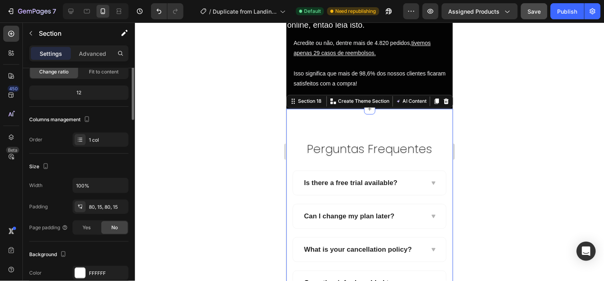
scroll to position [0, 0]
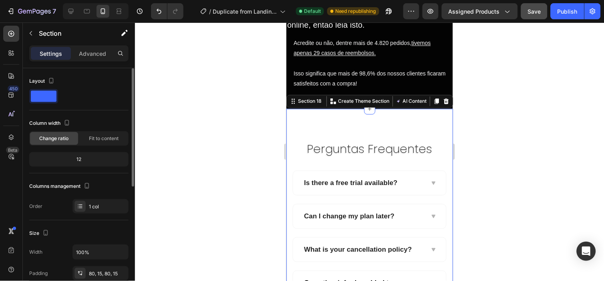
click at [325, 154] on p "Perguntas Frequentes" at bounding box center [369, 148] width 147 height 15
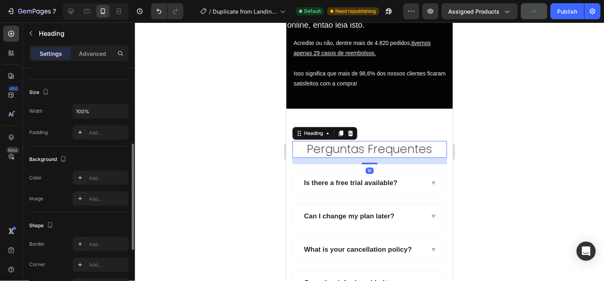
scroll to position [163, 0]
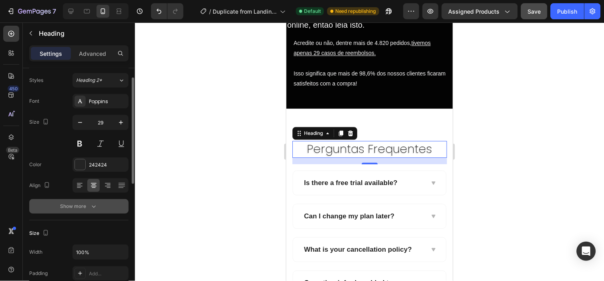
click at [90, 210] on button "Show more" at bounding box center [78, 206] width 99 height 14
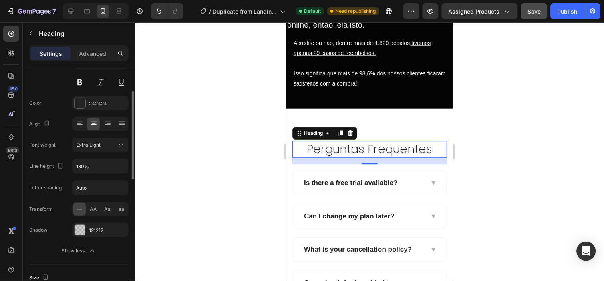
scroll to position [83, 0]
click at [105, 151] on button "Extra Light" at bounding box center [101, 144] width 56 height 14
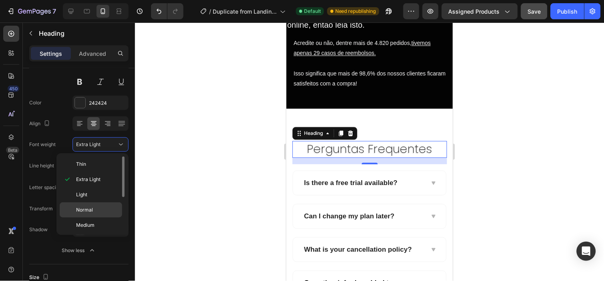
click at [95, 206] on p "Normal" at bounding box center [97, 209] width 42 height 7
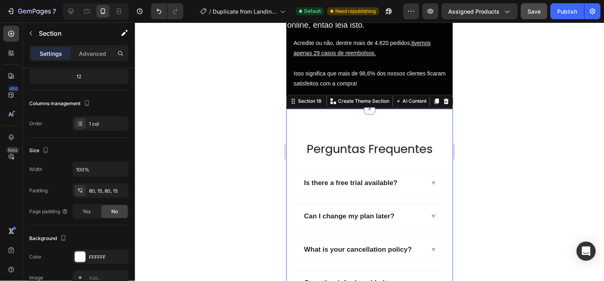
scroll to position [0, 0]
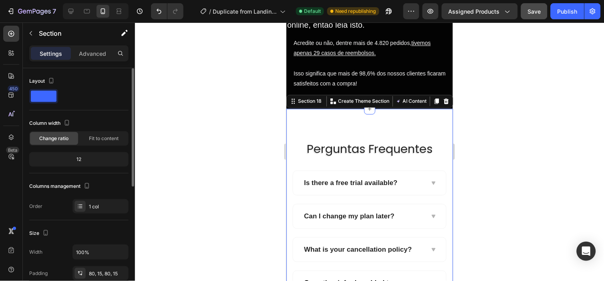
drag, startPoint x: 356, startPoint y: 121, endPoint x: 359, endPoint y: 108, distance: 13.3
click at [21, 29] on div "450 Beta" at bounding box center [11, 151] width 23 height 258
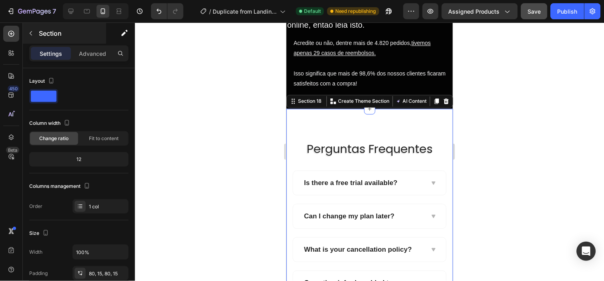
click at [31, 35] on icon "button" at bounding box center [31, 33] width 6 height 6
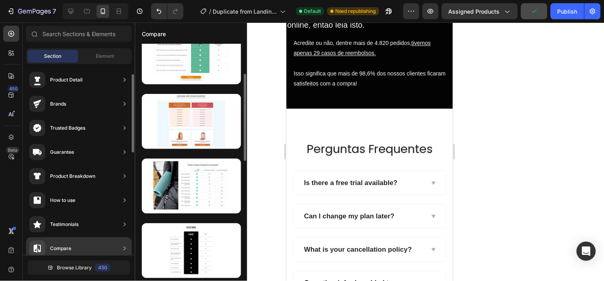
scroll to position [26, 0]
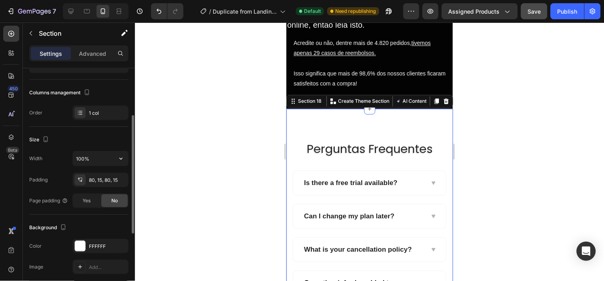
scroll to position [103, 0]
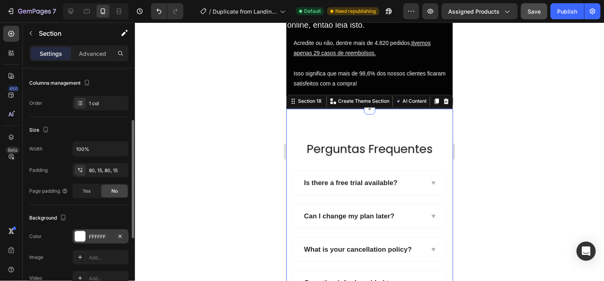
click at [102, 236] on div "FFFFFF" at bounding box center [100, 236] width 23 height 7
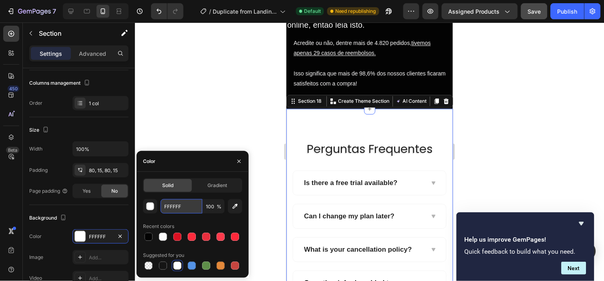
click at [176, 211] on input "FFFFFF" at bounding box center [182, 206] width 42 height 14
paste input "030303"
type input "030303"
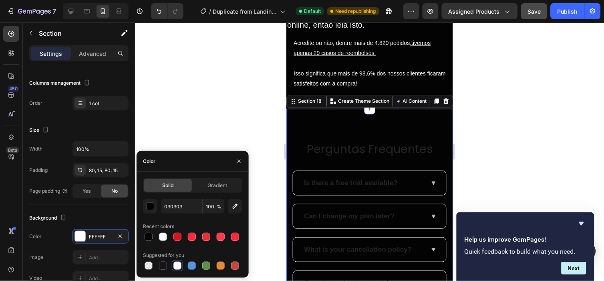
click at [214, 111] on div at bounding box center [369, 151] width 469 height 258
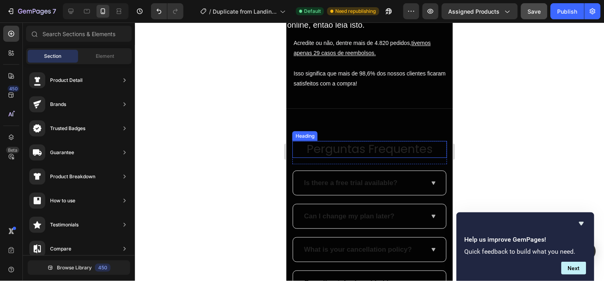
click at [346, 141] on p "Perguntas Frequentes" at bounding box center [369, 148] width 147 height 15
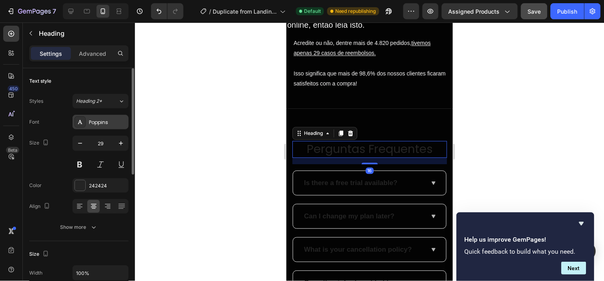
scroll to position [38, 0]
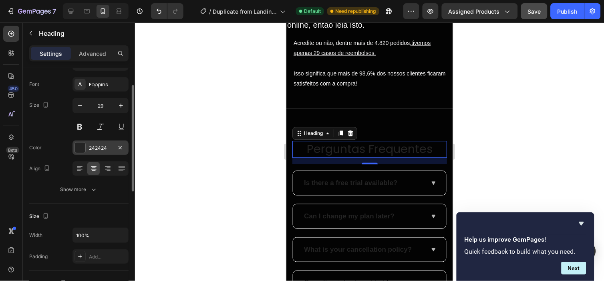
click at [103, 151] on div "242424" at bounding box center [101, 147] width 56 height 14
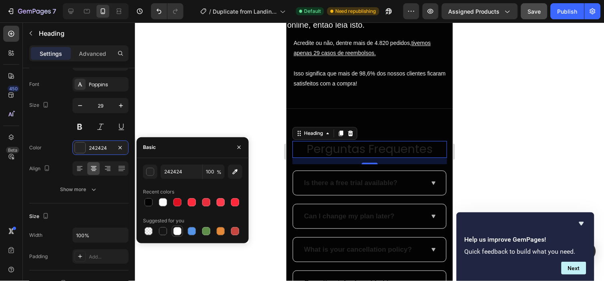
click at [178, 229] on div at bounding box center [178, 231] width 8 height 8
click at [166, 199] on div at bounding box center [163, 202] width 8 height 8
type input "FCFBFC"
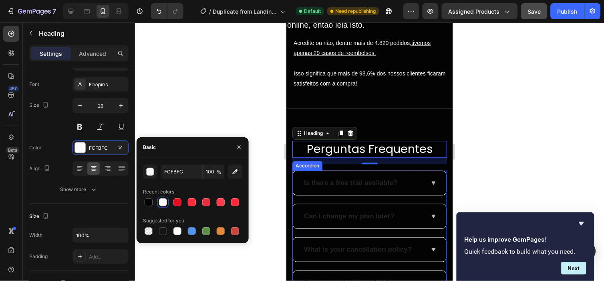
click at [305, 178] on div "Is there a free trial available?" at bounding box center [351, 182] width 96 height 11
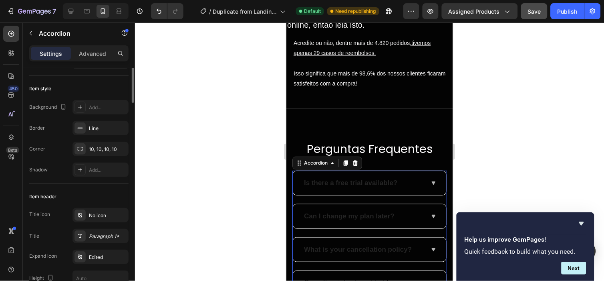
scroll to position [0, 0]
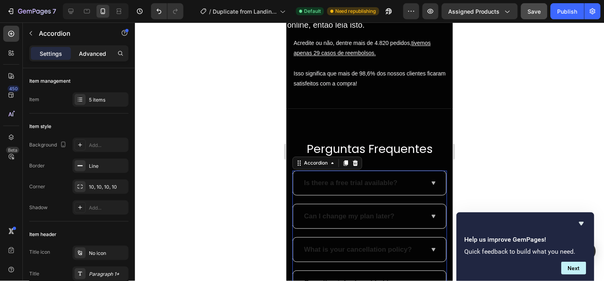
click at [99, 56] on p "Advanced" at bounding box center [92, 53] width 27 height 8
type input "100%"
type input "100"
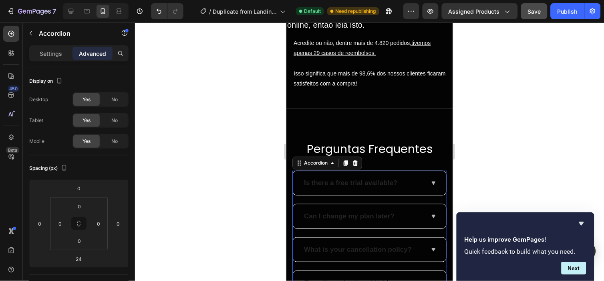
click at [58, 46] on div "Settings Advanced" at bounding box center [78, 53] width 99 height 16
click at [57, 51] on p "Settings" at bounding box center [51, 53] width 22 height 8
type input "21"
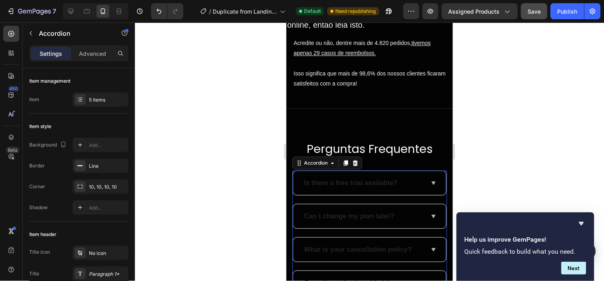
click at [315, 182] on div "Is there a free trial available?" at bounding box center [351, 182] width 96 height 11
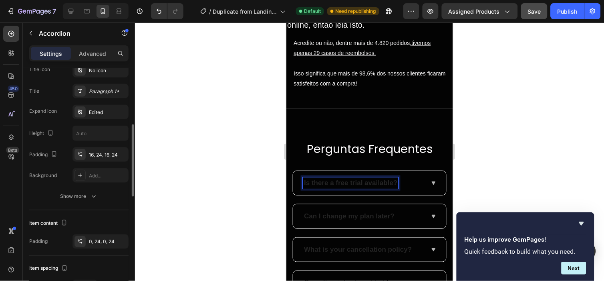
scroll to position [217, 0]
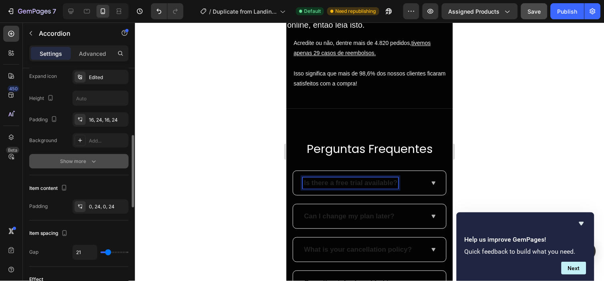
click at [84, 159] on div "Show more" at bounding box center [79, 161] width 37 height 8
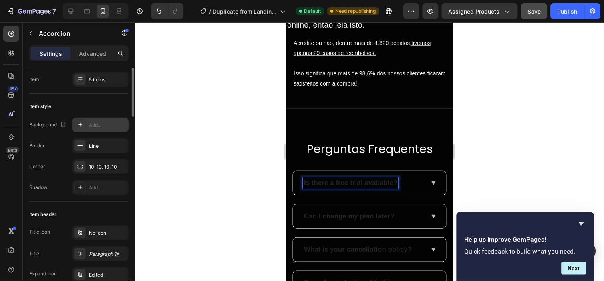
scroll to position [0, 0]
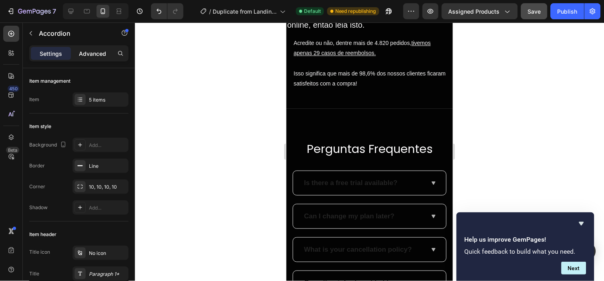
click at [85, 50] on p "Advanced" at bounding box center [92, 53] width 27 height 8
type input "100%"
type input "100"
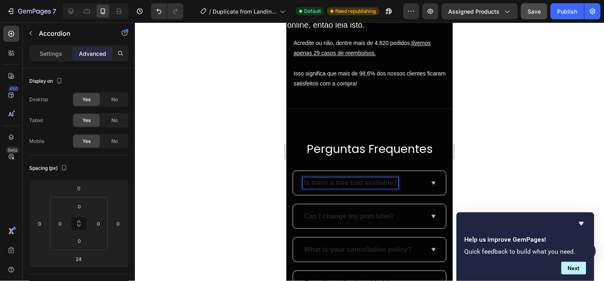
click at [344, 177] on div "Is there a free trial available?" at bounding box center [351, 182] width 96 height 11
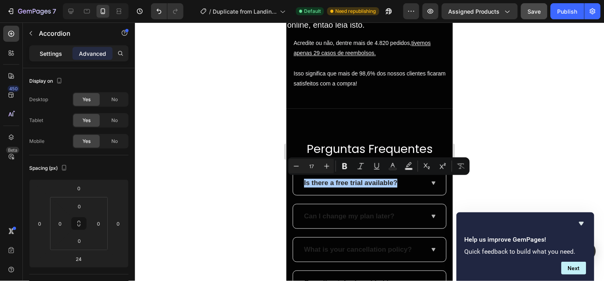
click at [61, 56] on p "Settings" at bounding box center [51, 53] width 22 height 8
type input "21"
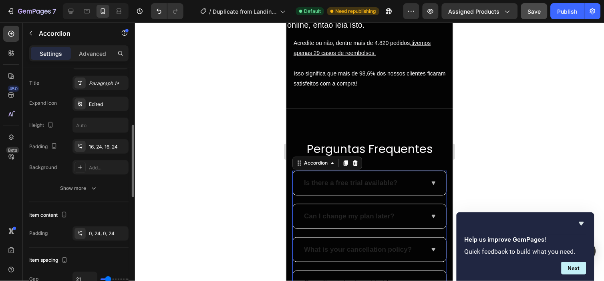
scroll to position [191, 0]
click at [94, 178] on div "Title icon No icon Title Paragraph 1* Expand icon Edited Height Padding 16, 24,…" at bounding box center [78, 124] width 99 height 140
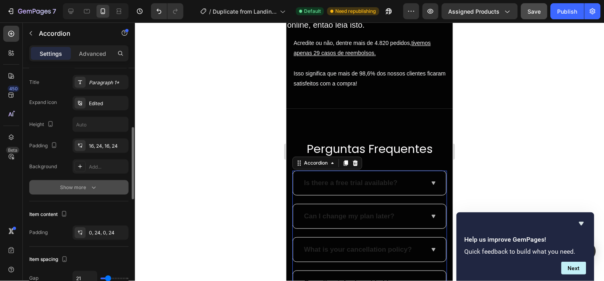
click at [91, 190] on icon "button" at bounding box center [94, 187] width 8 height 8
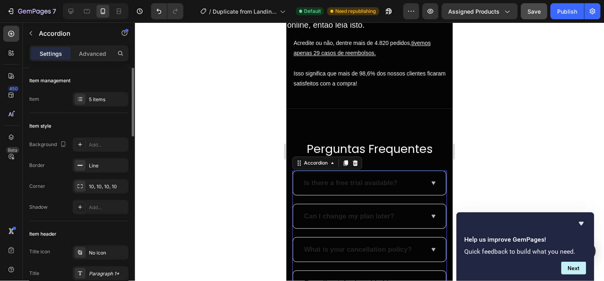
scroll to position [0, 0]
click at [101, 99] on div "5 items" at bounding box center [108, 99] width 38 height 7
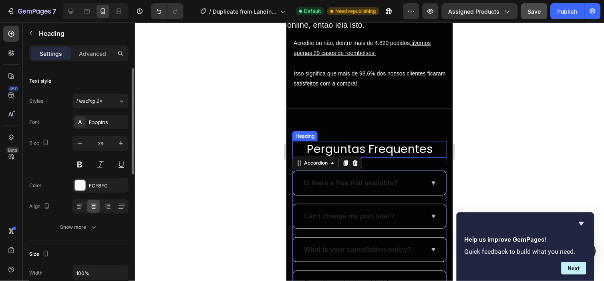
click at [346, 143] on p "Perguntas Frequentes" at bounding box center [369, 148] width 147 height 15
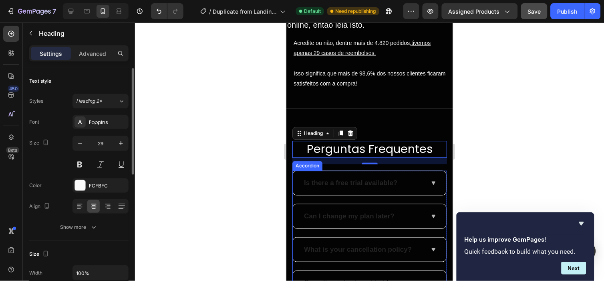
click at [329, 179] on p "Is there a free trial available?" at bounding box center [350, 182] width 93 height 9
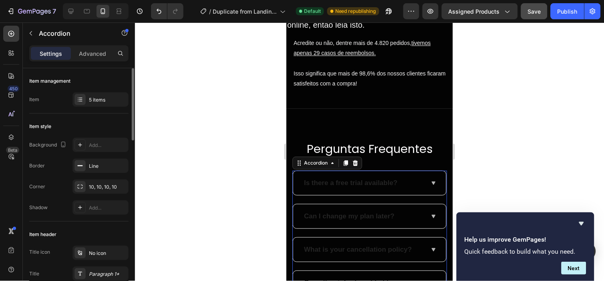
click at [294, 175] on div "Is there a free trial available?" at bounding box center [369, 182] width 153 height 24
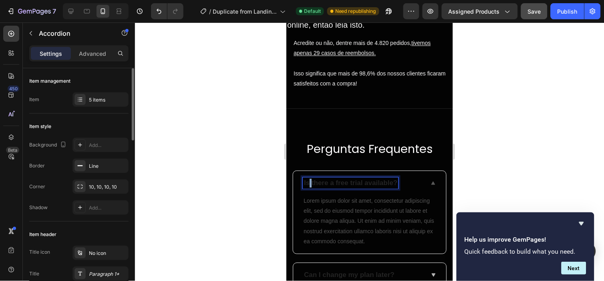
click at [309, 178] on p "Is there a free trial available?" at bounding box center [350, 182] width 93 height 9
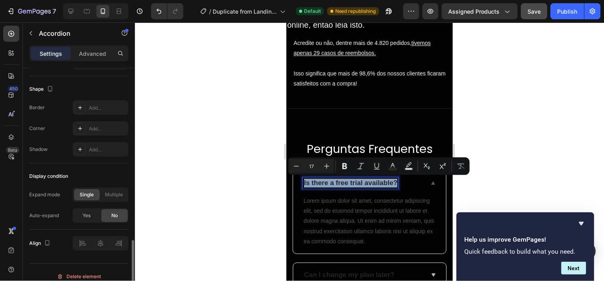
scroll to position [528, 0]
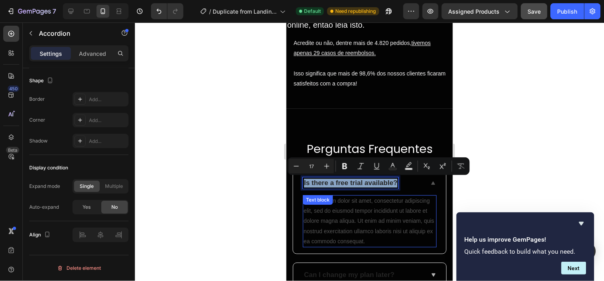
click at [349, 209] on div "Lorem ipsum dolor sit amet, consectetur adipiscing elit, sed do eiusmod tempor …" at bounding box center [370, 220] width 134 height 52
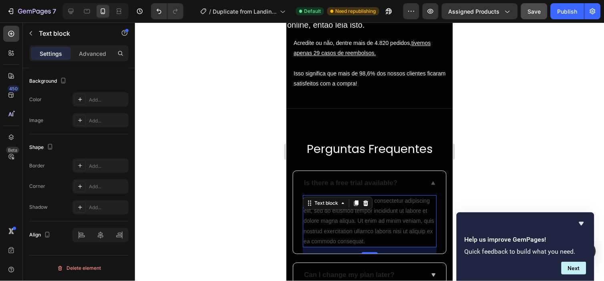
scroll to position [0, 0]
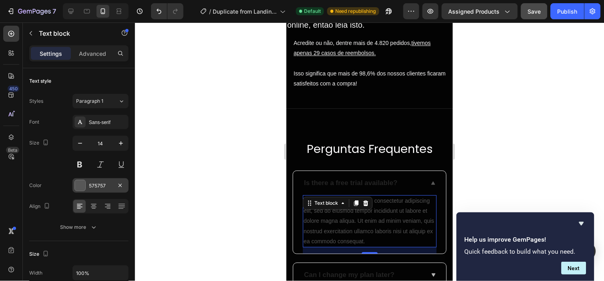
click at [98, 184] on div "575757" at bounding box center [100, 185] width 23 height 7
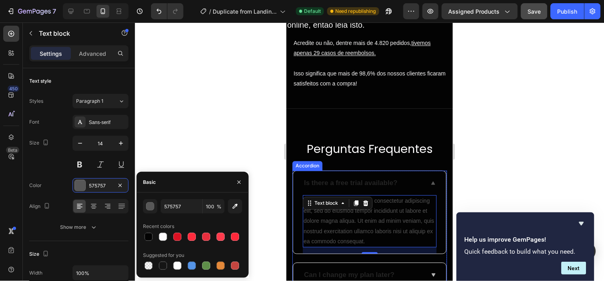
click at [336, 180] on p "Is there a free trial available?" at bounding box center [350, 182] width 93 height 9
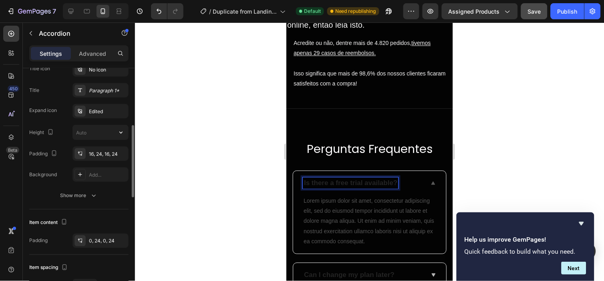
scroll to position [184, 0]
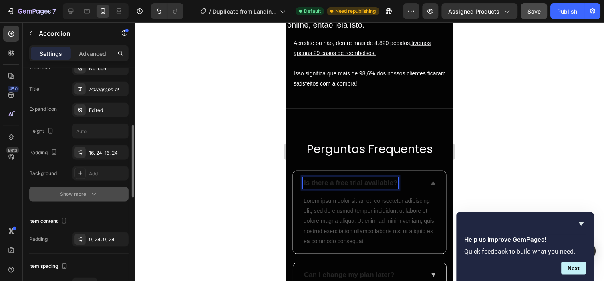
click at [85, 201] on button "Show more" at bounding box center [78, 194] width 99 height 14
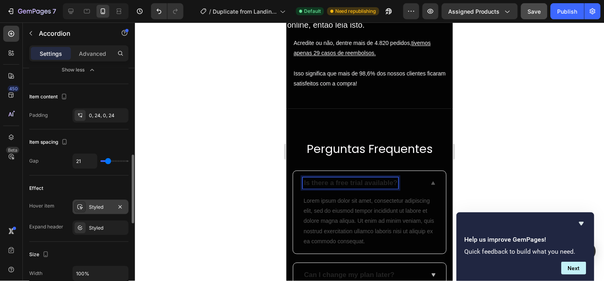
scroll to position [338, 0]
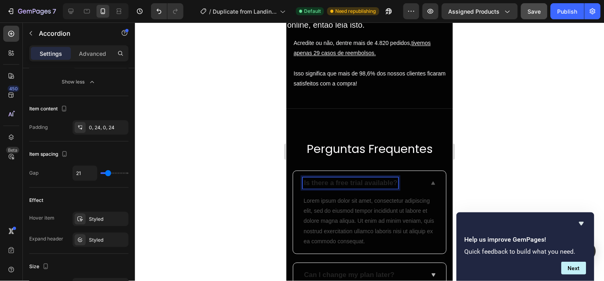
click at [343, 203] on div "Lorem ipsum dolor sit amet, consectetur adipiscing elit, sed do eiusmod tempor …" at bounding box center [370, 220] width 134 height 52
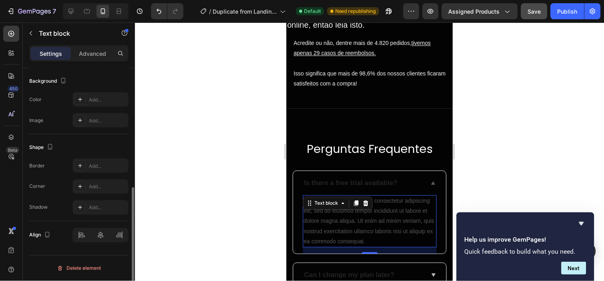
scroll to position [0, 0]
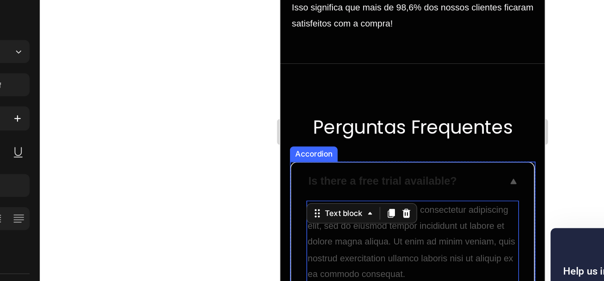
click at [326, 86] on p "Is there a free trial available?" at bounding box center [343, 87] width 93 height 9
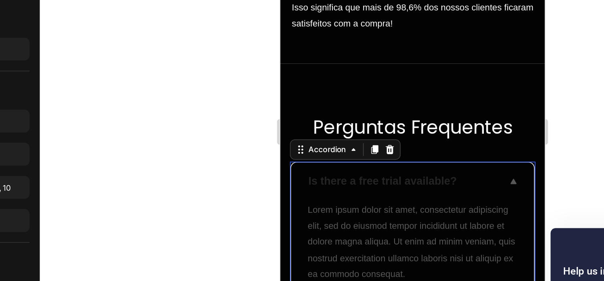
click at [424, 85] on icon at bounding box center [427, 87] width 6 height 6
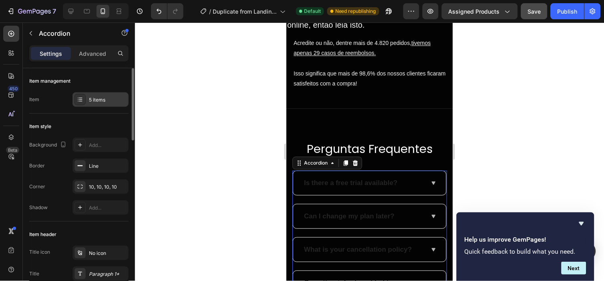
click at [82, 93] on div "5 items" at bounding box center [101, 99] width 56 height 14
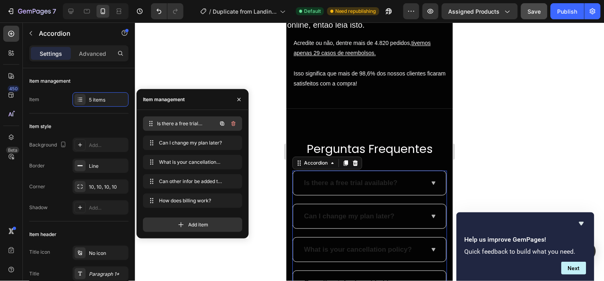
click at [190, 127] on div "Is there a free trial available? Is there a free trial available?" at bounding box center [181, 123] width 71 height 11
drag, startPoint x: 179, startPoint y: 121, endPoint x: 190, endPoint y: 127, distance: 12.7
click at [190, 127] on div "Is there a free trial available? Is there a free trial available?" at bounding box center [181, 123] width 71 height 11
click at [186, 125] on span "Is there a free trial available?" at bounding box center [187, 123] width 59 height 7
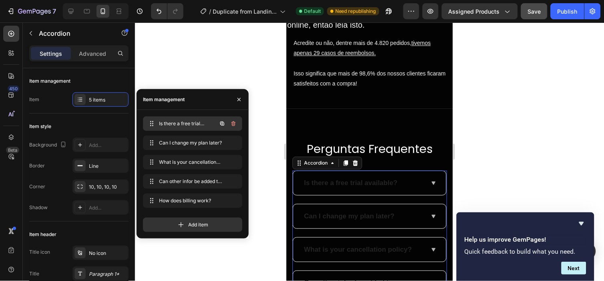
click at [184, 123] on span "Is there a free trial available?" at bounding box center [181, 123] width 45 height 7
drag, startPoint x: 184, startPoint y: 123, endPoint x: 198, endPoint y: 122, distance: 13.7
click at [200, 123] on span "Is there a free trial available?" at bounding box center [187, 123] width 59 height 7
click at [174, 126] on span "Is there a free trial available?" at bounding box center [181, 123] width 45 height 7
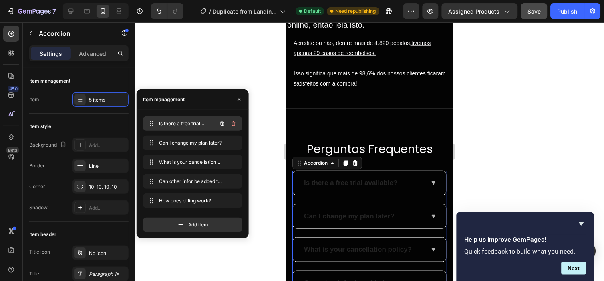
click at [174, 126] on span "Is there a free trial available?" at bounding box center [181, 123] width 45 height 7
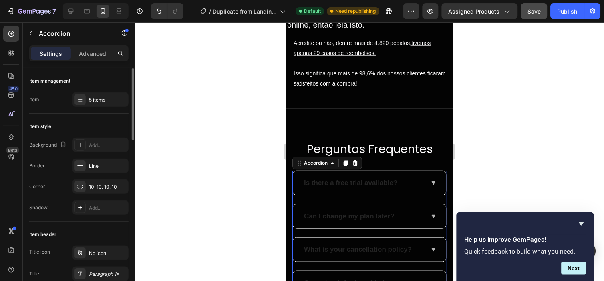
click at [95, 117] on div "Item style Background Add... Border Line Corner 10, 10, 10, 10 Shadow Add..." at bounding box center [78, 167] width 99 height 108
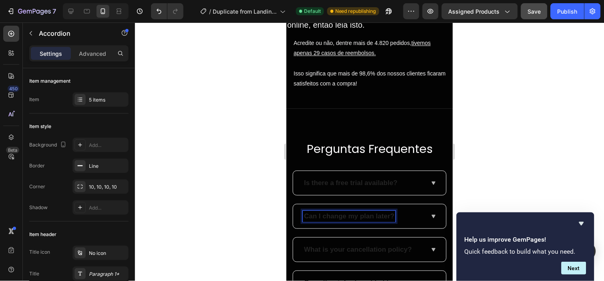
click at [338, 172] on div "Is there a free trial available?" at bounding box center [369, 182] width 153 height 24
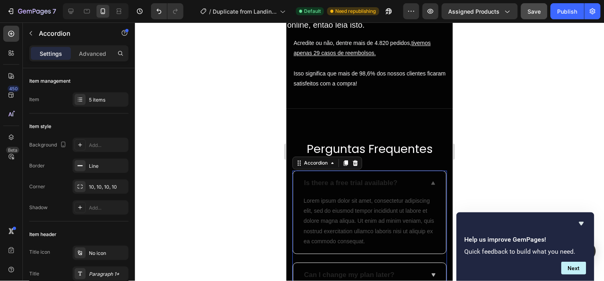
click at [338, 180] on p "Is there a free trial available?" at bounding box center [350, 182] width 93 height 9
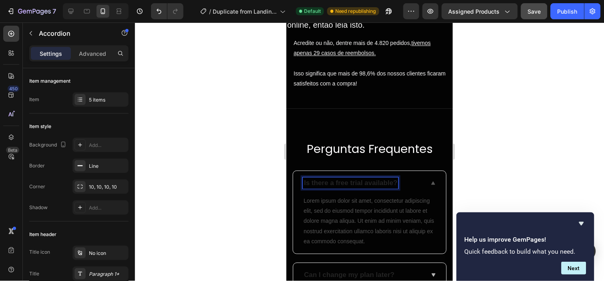
click at [338, 180] on p "Is there a free trial available?" at bounding box center [350, 182] width 93 height 9
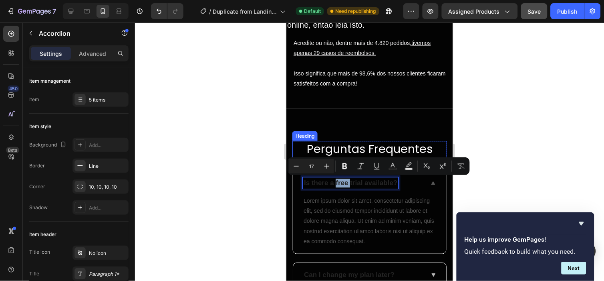
click at [295, 138] on div "Heading" at bounding box center [304, 136] width 25 height 10
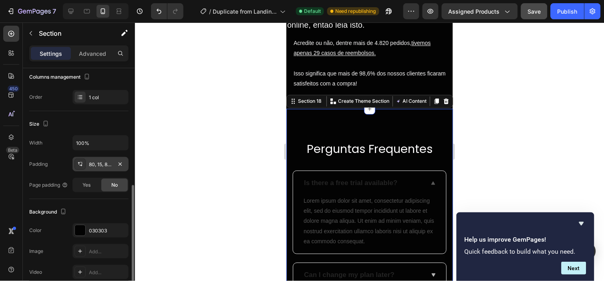
scroll to position [154, 0]
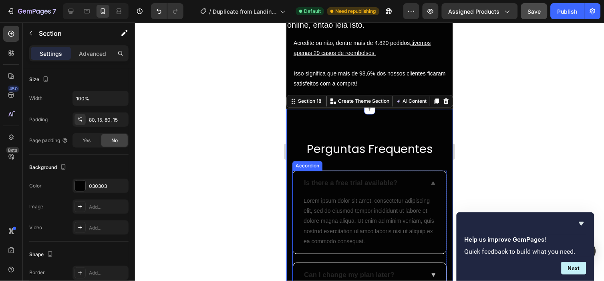
click at [308, 173] on div "Is there a free trial available?" at bounding box center [369, 182] width 153 height 24
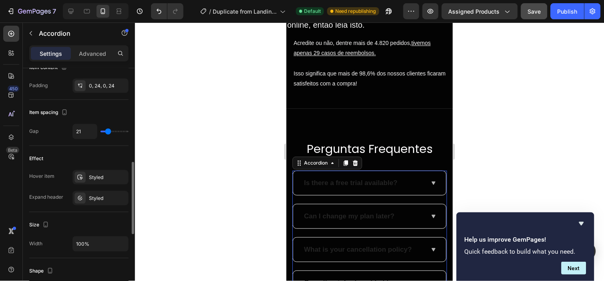
scroll to position [309, 0]
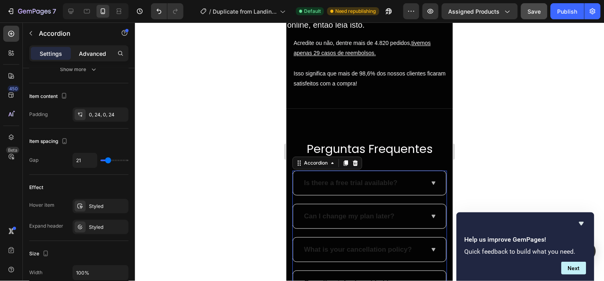
click at [98, 53] on p "Advanced" at bounding box center [92, 53] width 27 height 8
type input "100%"
type input "100"
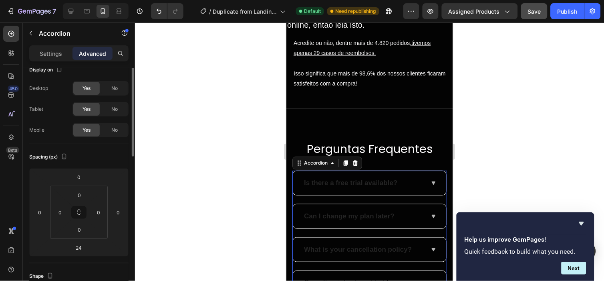
scroll to position [0, 0]
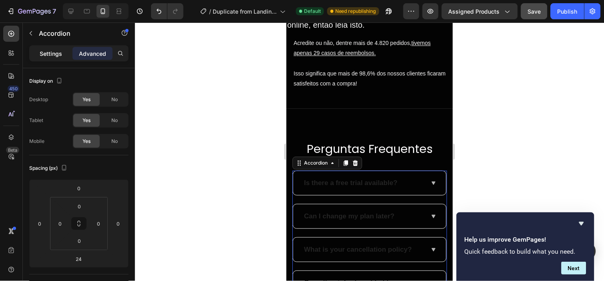
click at [57, 51] on p "Settings" at bounding box center [51, 53] width 22 height 8
type input "21"
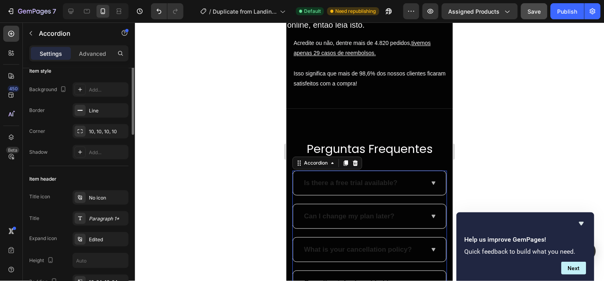
scroll to position [57, 0]
click at [101, 129] on div "10, 10, 10, 10" at bounding box center [100, 129] width 23 height 7
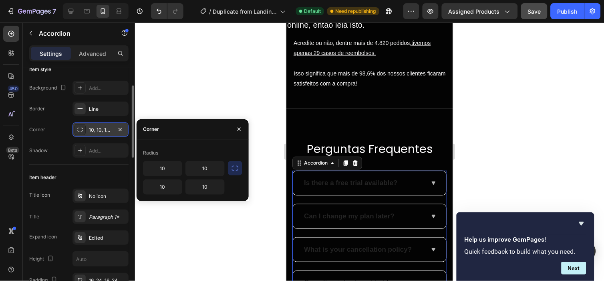
click at [101, 129] on div "10, 10, 10, 10" at bounding box center [100, 129] width 23 height 7
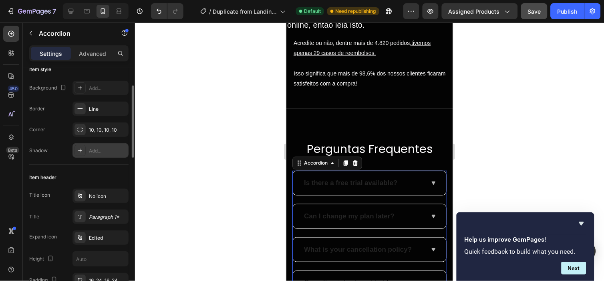
click at [105, 153] on div "Add..." at bounding box center [108, 150] width 38 height 7
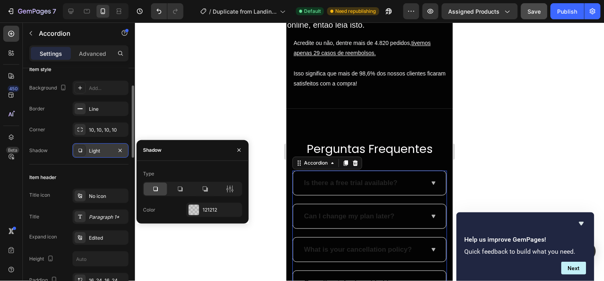
click at [105, 154] on div "Light" at bounding box center [101, 150] width 56 height 14
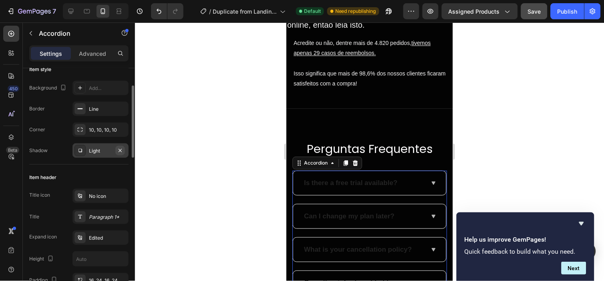
click at [123, 150] on icon "button" at bounding box center [120, 150] width 6 height 6
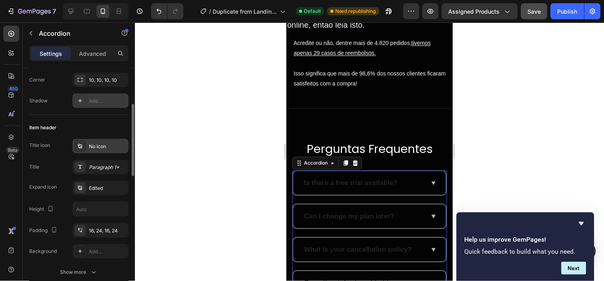
scroll to position [112, 0]
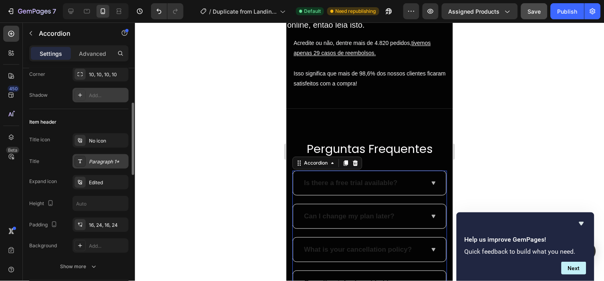
click at [100, 160] on div "Paragraph 1*" at bounding box center [108, 161] width 38 height 7
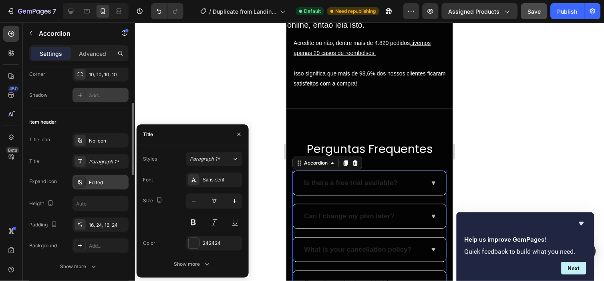
click at [103, 182] on div "Edited" at bounding box center [108, 182] width 38 height 7
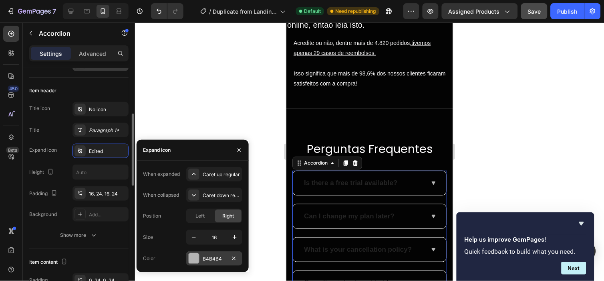
scroll to position [144, 0]
click at [223, 258] on div "B4B4B4" at bounding box center [214, 258] width 23 height 7
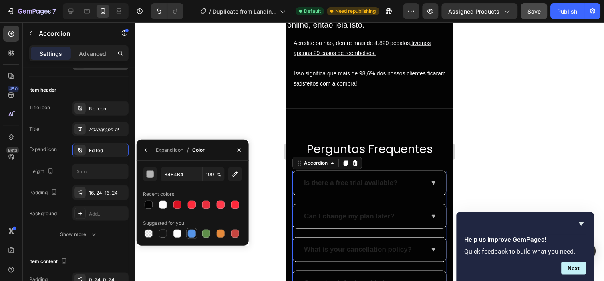
click at [188, 232] on div at bounding box center [192, 233] width 8 height 8
type input "B4B4B4"
click at [58, 168] on div "Height" at bounding box center [78, 171] width 99 height 15
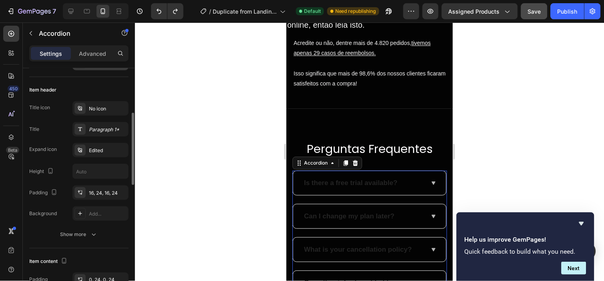
click at [91, 243] on div "Item header Title icon No icon Title Paragraph 1* Expand icon Edited Height Pad…" at bounding box center [78, 162] width 99 height 171
click at [85, 239] on button "Show more" at bounding box center [78, 234] width 99 height 14
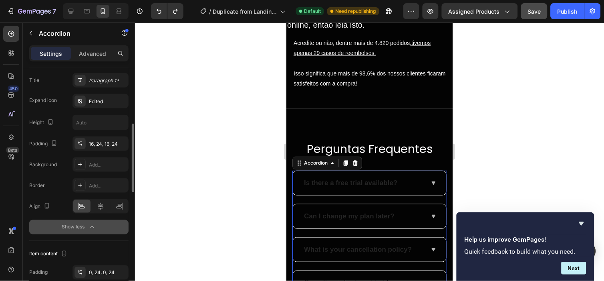
scroll to position [194, 0]
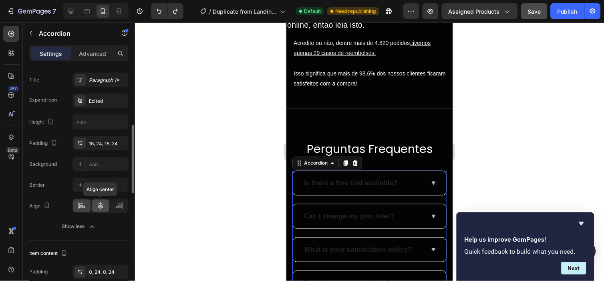
click at [102, 202] on icon at bounding box center [101, 206] width 8 height 8
click at [83, 206] on icon at bounding box center [82, 207] width 6 height 2
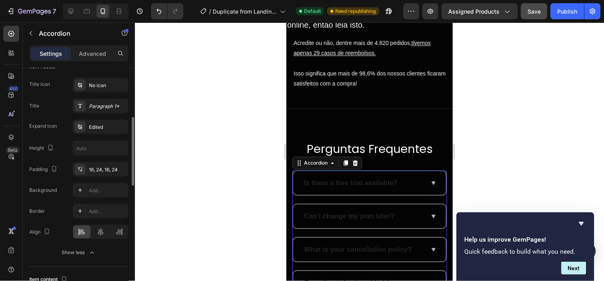
scroll to position [139, 0]
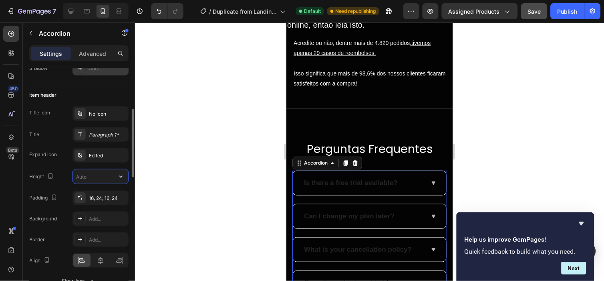
click at [105, 173] on input "text" at bounding box center [100, 176] width 55 height 14
click at [119, 175] on icon "button" at bounding box center [121, 176] width 8 height 8
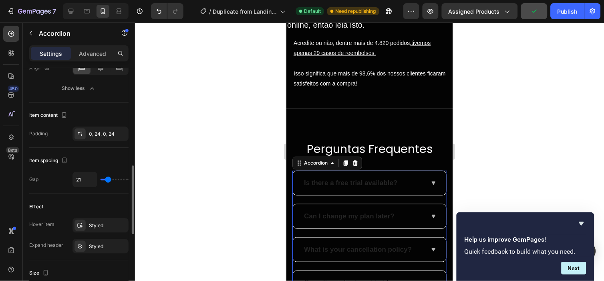
scroll to position [332, 0]
click at [94, 130] on div "0, 24, 0, 24" at bounding box center [100, 133] width 23 height 7
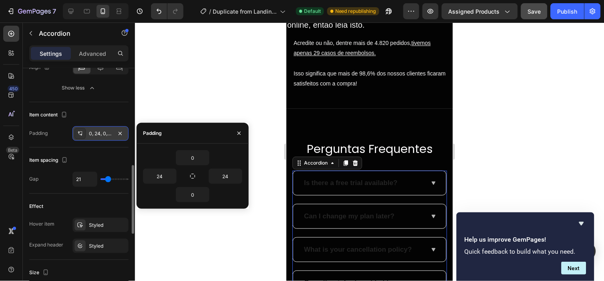
click at [94, 131] on div "0, 24, 0, 24" at bounding box center [100, 133] width 23 height 7
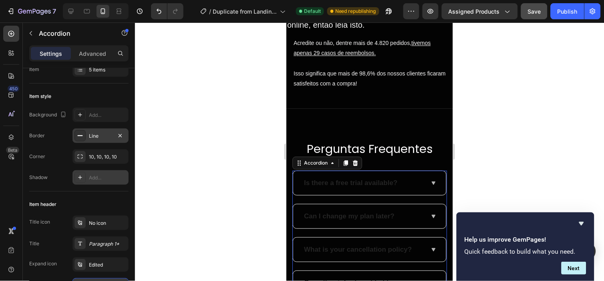
scroll to position [0, 0]
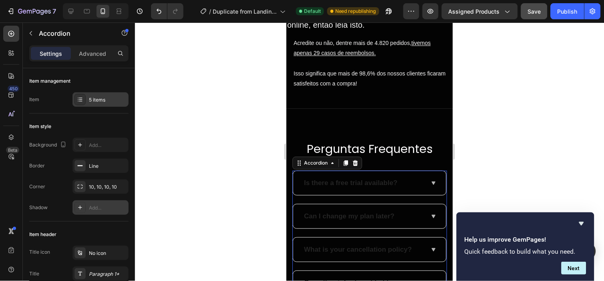
click at [97, 97] on div "5 items" at bounding box center [108, 99] width 38 height 7
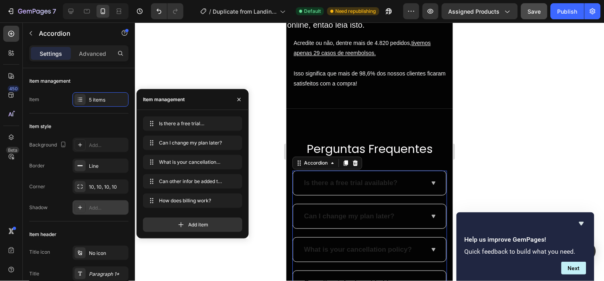
click at [390, 187] on div "Is there a free trial available?" at bounding box center [351, 182] width 96 height 11
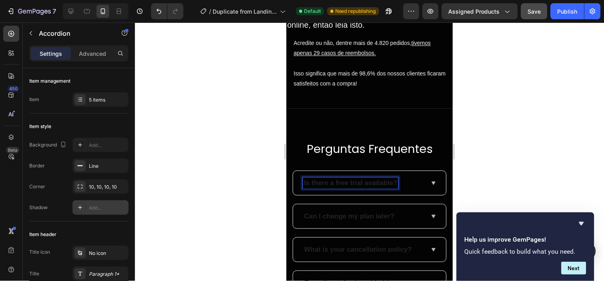
click at [406, 179] on div "Is there a free trial available?" at bounding box center [363, 182] width 121 height 11
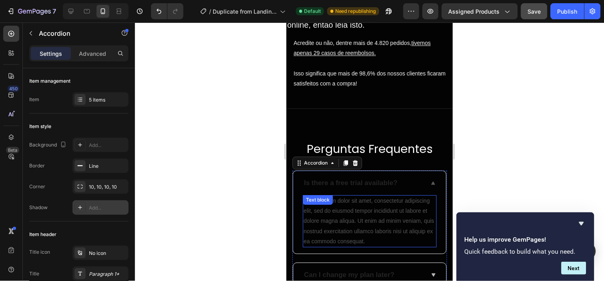
click at [359, 205] on div "Lorem ipsum dolor sit amet, consectetur adipiscing elit, sed do eiusmod tempor …" at bounding box center [370, 220] width 134 height 52
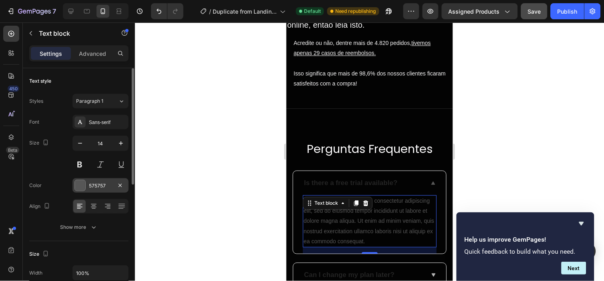
click at [103, 184] on div "575757" at bounding box center [100, 185] width 23 height 7
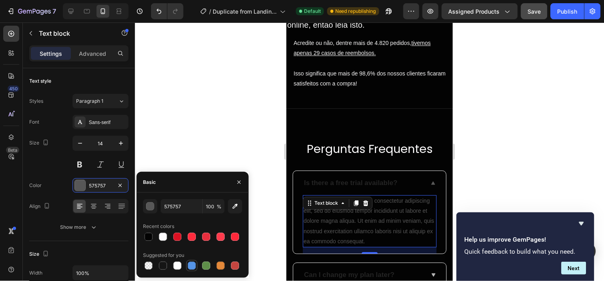
click at [192, 265] on div at bounding box center [192, 265] width 8 height 8
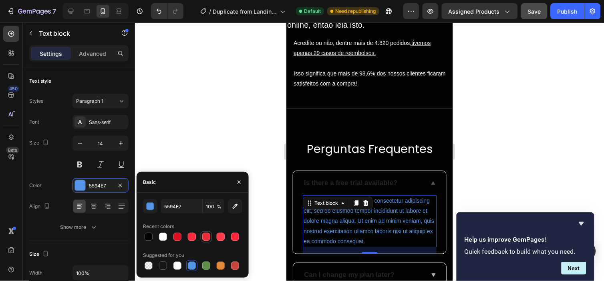
click at [205, 234] on div at bounding box center [206, 236] width 8 height 8
type input "E82E3D"
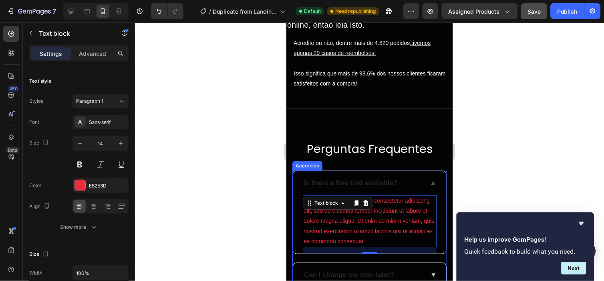
click at [350, 182] on p "Is there a free trial available?" at bounding box center [350, 182] width 93 height 9
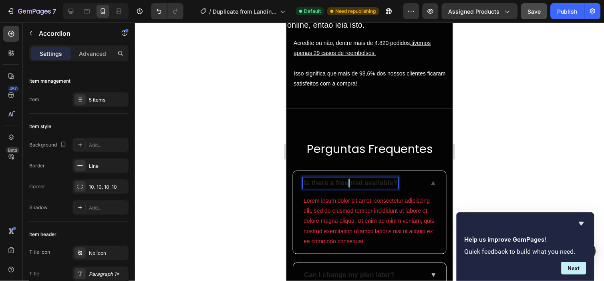
click at [348, 181] on p "Is there a free trial available?" at bounding box center [350, 182] width 93 height 9
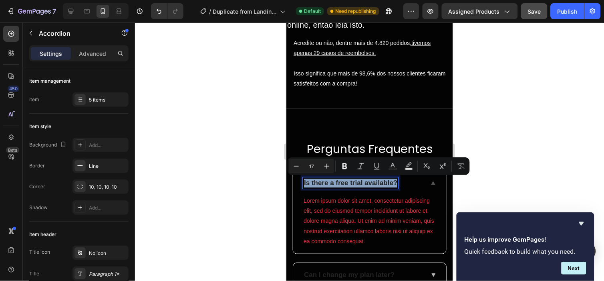
click at [348, 181] on p "Is there a free trial available?" at bounding box center [350, 182] width 93 height 9
click at [415, 163] on button "Text Background Color" at bounding box center [409, 166] width 14 height 14
type input "000000"
type input "77"
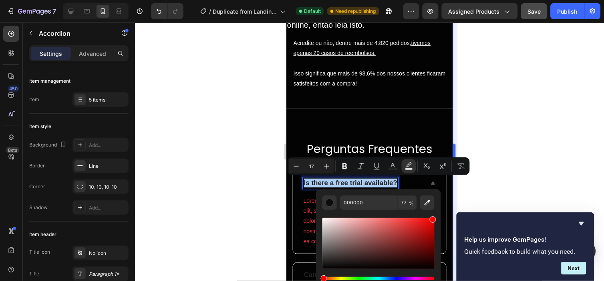
drag, startPoint x: 362, startPoint y: 234, endPoint x: 164, endPoint y: 191, distance: 203.1
click at [458, 0] on body "7 / Duplicate from Landing Page - [DATE] 20:57:17 Default Need republishing Pre…" at bounding box center [302, 0] width 604 height 0
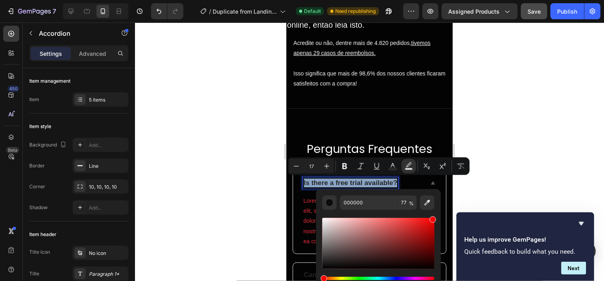
type input "FF0000"
click at [502, 145] on div at bounding box center [369, 151] width 469 height 258
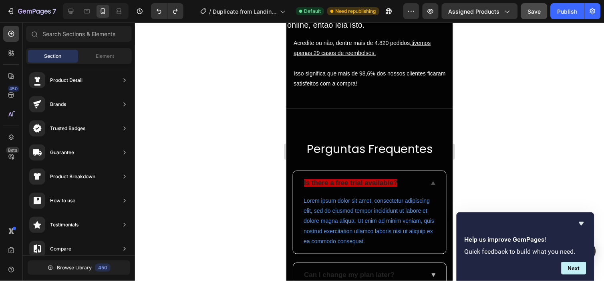
click at [507, 151] on div at bounding box center [369, 151] width 469 height 258
click at [364, 175] on div "Is there a free trial available?" at bounding box center [369, 182] width 153 height 24
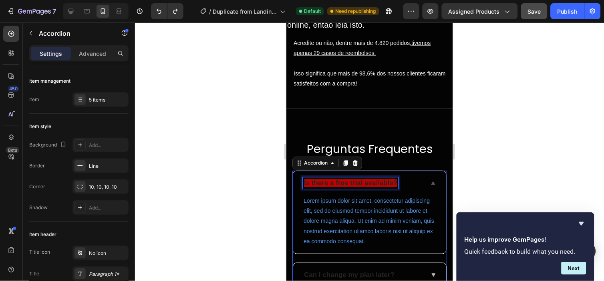
click at [376, 186] on p "Is there a free trial available?" at bounding box center [350, 182] width 93 height 9
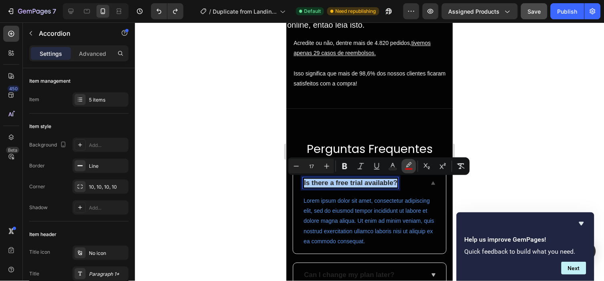
click at [410, 164] on icon "Editor contextual toolbar" at bounding box center [409, 166] width 8 height 8
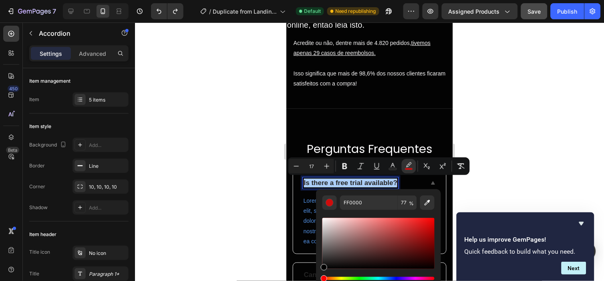
click at [321, 271] on div "FF0000 77 %" at bounding box center [378, 240] width 125 height 102
type input "000000"
click at [583, 122] on div at bounding box center [369, 151] width 469 height 258
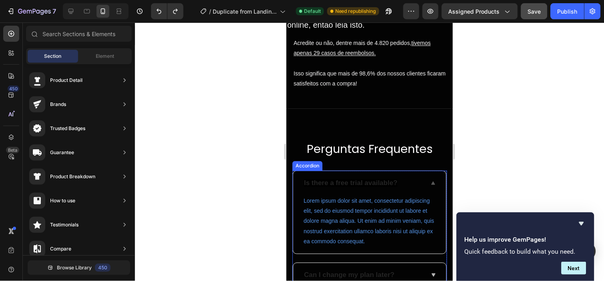
click at [372, 183] on span "Is there a free trial available?" at bounding box center [350, 182] width 93 height 8
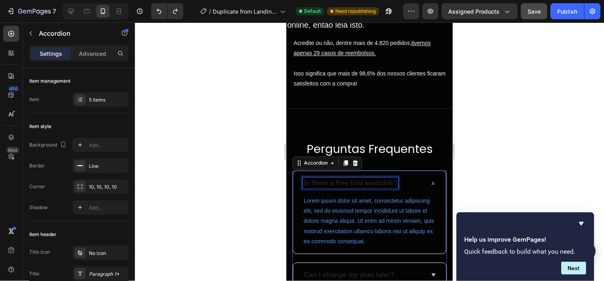
click at [372, 183] on span "Is there a free trial available?" at bounding box center [350, 182] width 93 height 8
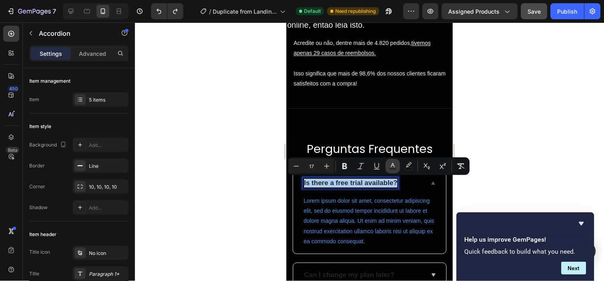
click at [396, 167] on icon "Editor contextual toolbar" at bounding box center [393, 166] width 8 height 8
type input "242424"
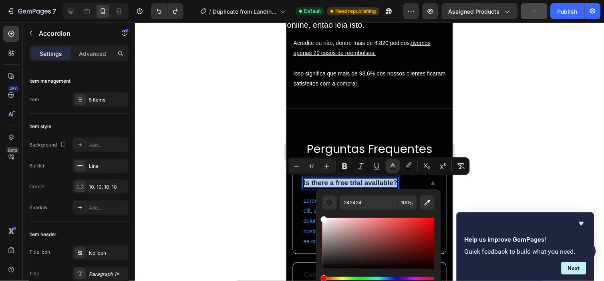
drag, startPoint x: 334, startPoint y: 238, endPoint x: 318, endPoint y: 211, distance: 31.1
click at [318, 211] on div "242424 100 %" at bounding box center [378, 240] width 125 height 102
type input "FFFFFF"
click at [511, 117] on div at bounding box center [369, 151] width 469 height 258
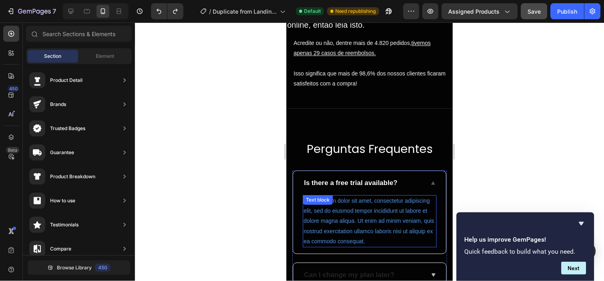
click at [334, 182] on span "Is there a free trial available?" at bounding box center [350, 182] width 93 height 8
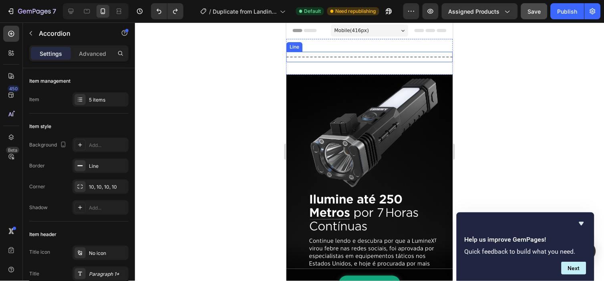
click at [362, 57] on div "Title Line" at bounding box center [369, 56] width 167 height 10
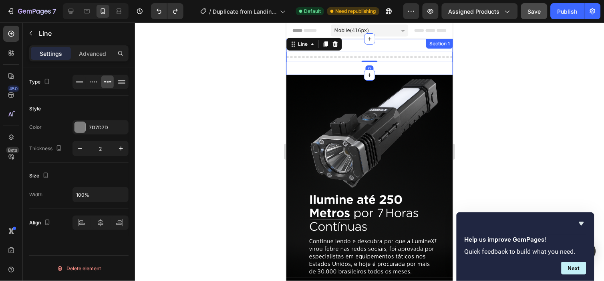
click at [368, 61] on div "Title Line 0 Section 1" at bounding box center [369, 56] width 167 height 36
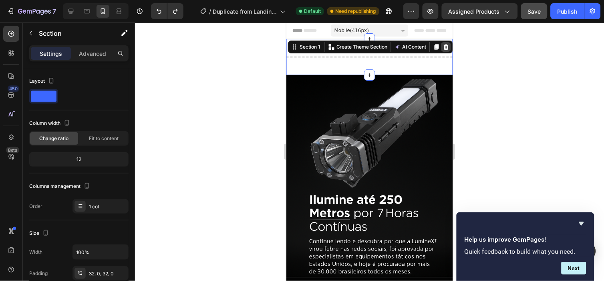
click at [444, 47] on icon at bounding box center [446, 47] width 5 height 6
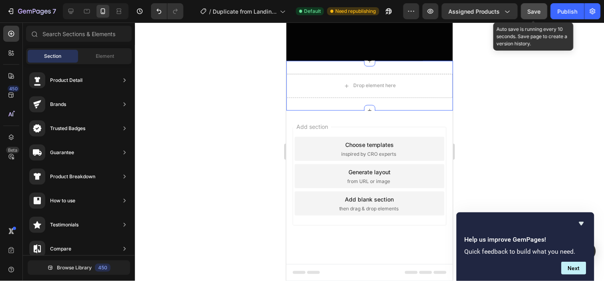
scroll to position [2944, 0]
click at [541, 17] on button "Save" at bounding box center [535, 11] width 26 height 16
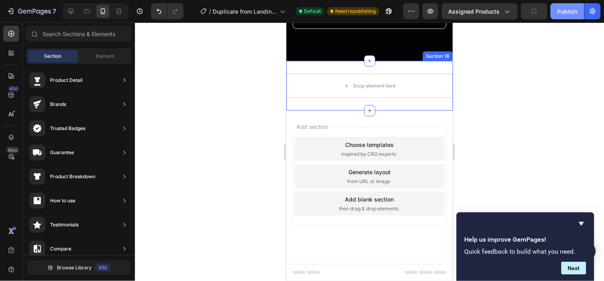
click at [559, 12] on div "Publish" at bounding box center [568, 11] width 20 height 8
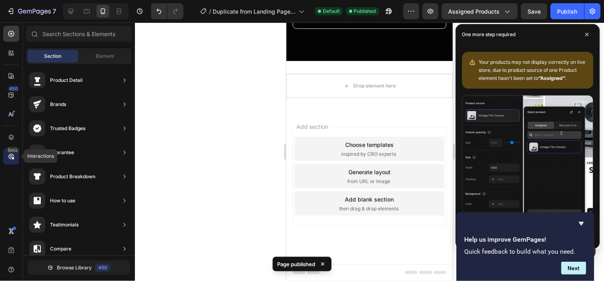
click at [6, 154] on div "Beta" at bounding box center [11, 156] width 16 height 16
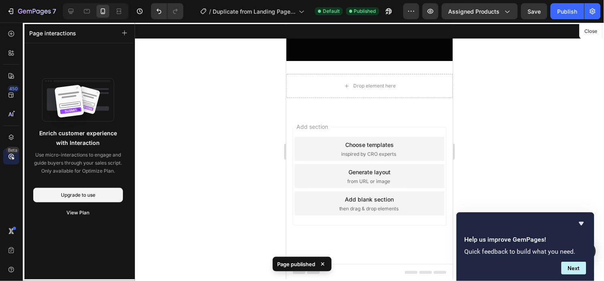
click at [177, 81] on div at bounding box center [369, 151] width 469 height 258
